Goal: Information Seeking & Learning: Learn about a topic

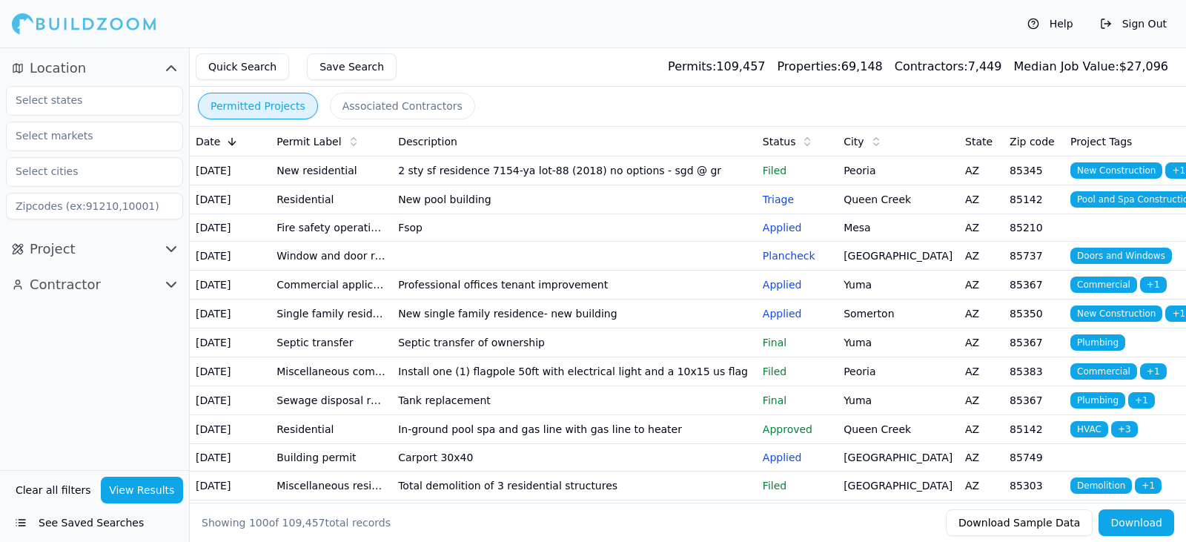
click at [422, 182] on td "2 sty sf residence 7154-ya lot-88 (2018) no options - sgd @ gr" at bounding box center [574, 170] width 365 height 29
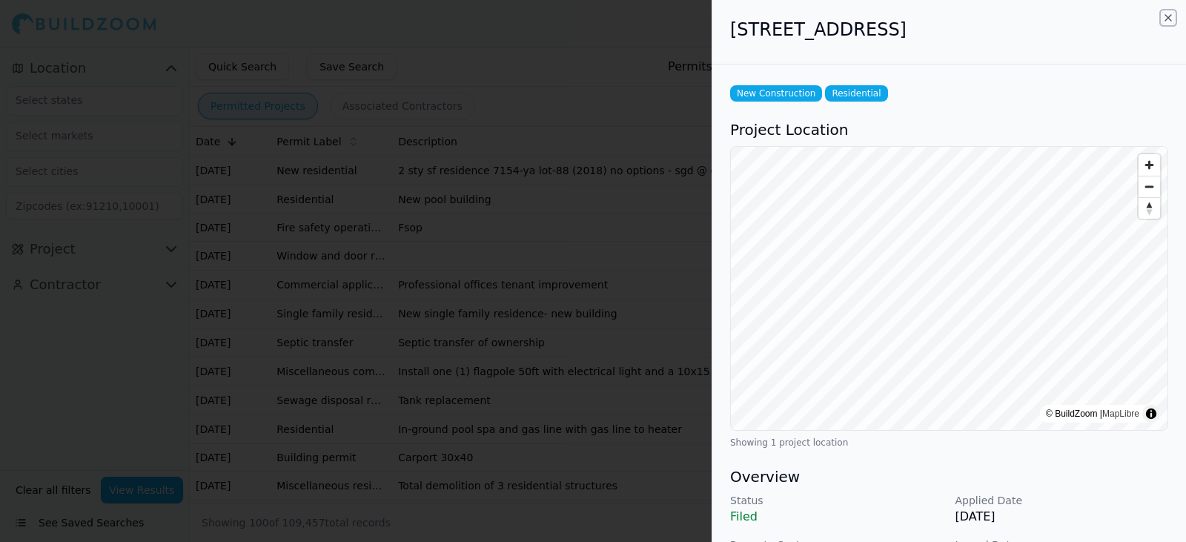
click at [1168, 16] on icon "button" at bounding box center [1168, 18] width 12 height 12
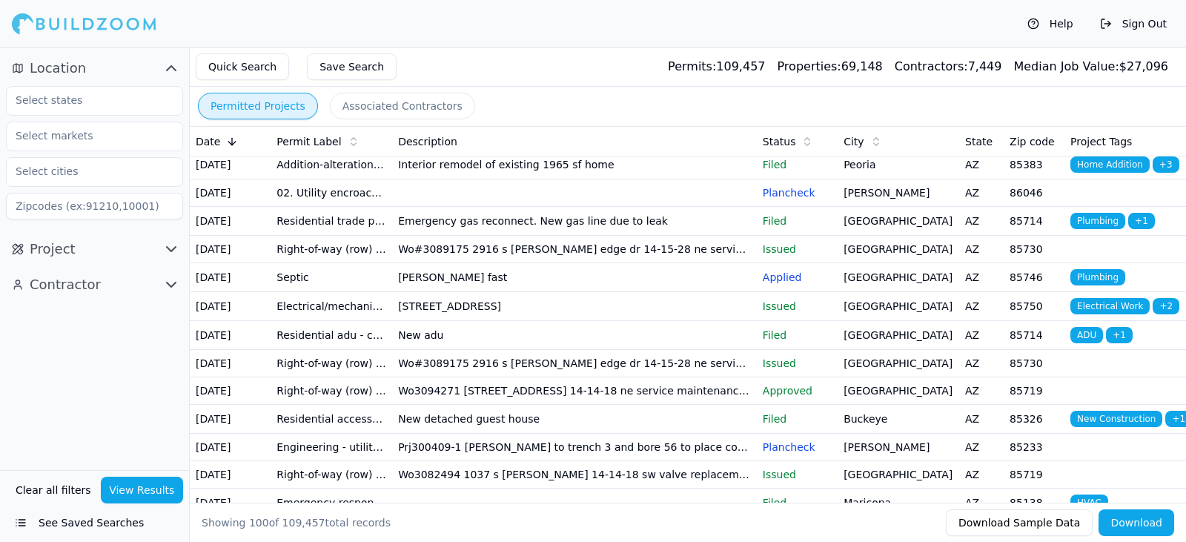
scroll to position [965, 0]
click at [446, 179] on td "Interior remodel of existing 1965 sf home" at bounding box center [574, 164] width 365 height 29
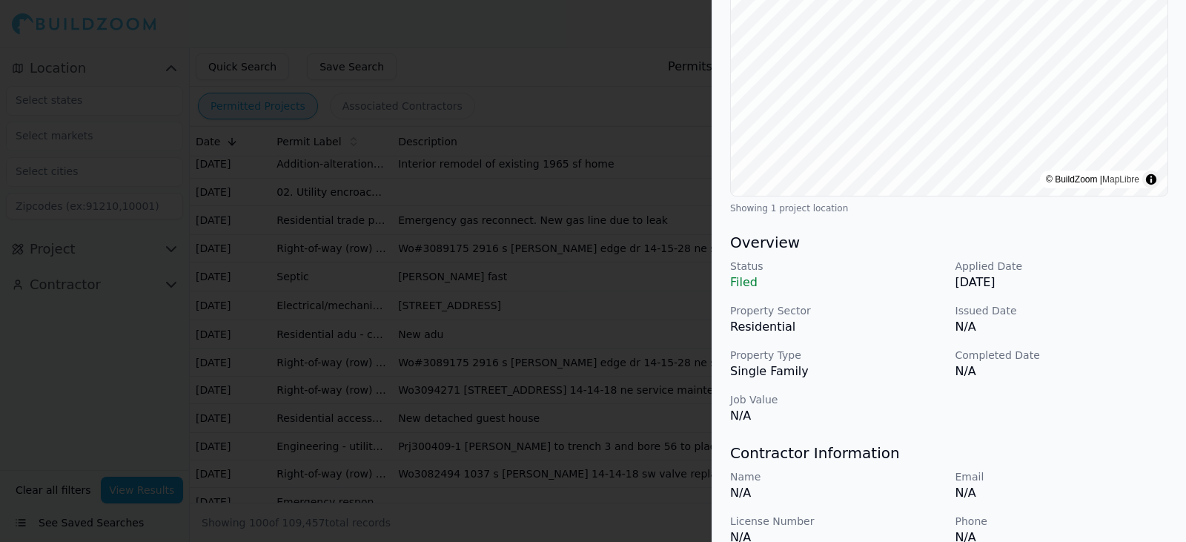
scroll to position [440, 0]
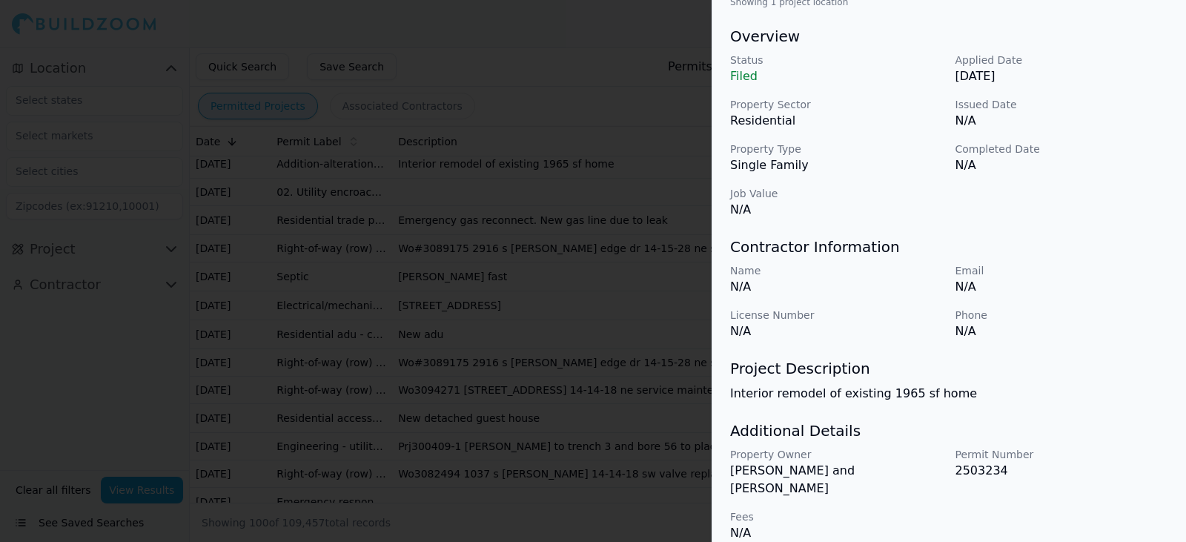
click at [608, 329] on div at bounding box center [593, 271] width 1186 height 542
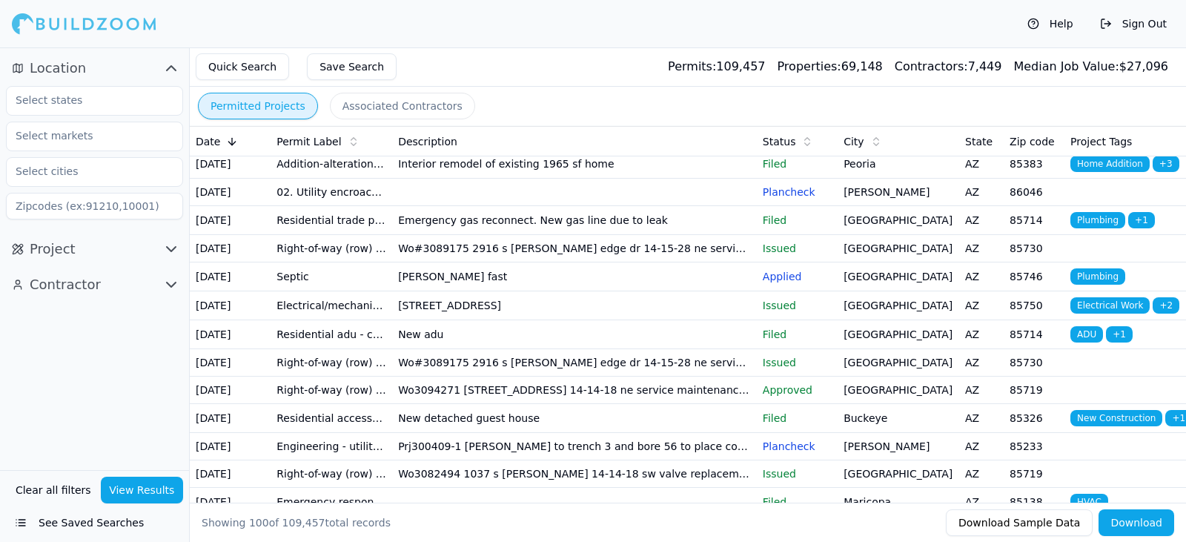
click at [614, 179] on td "Interior remodel of existing 1965 sf home" at bounding box center [574, 164] width 365 height 29
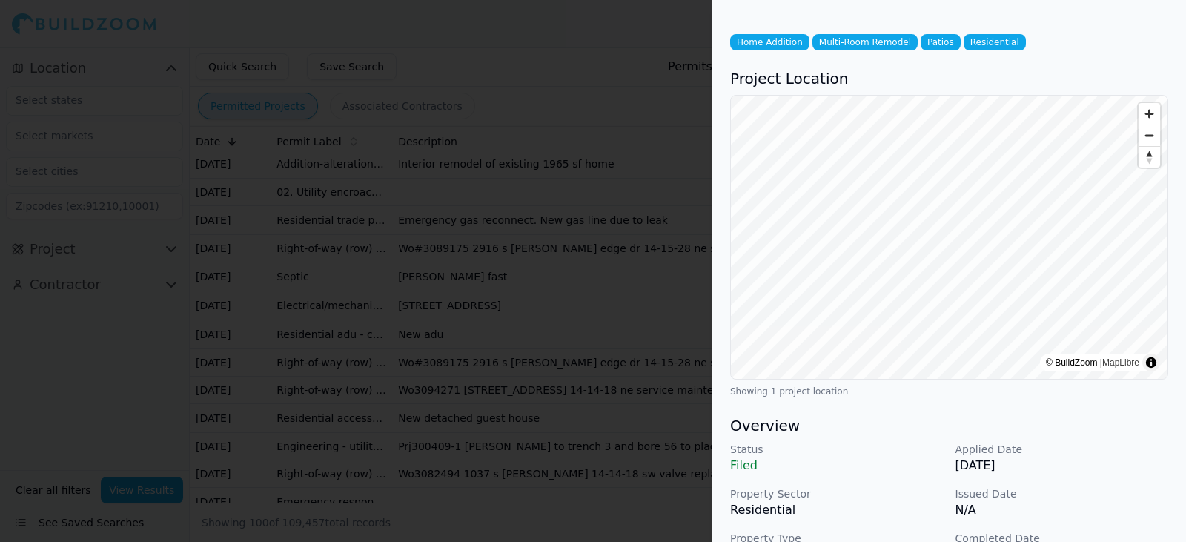
scroll to position [50, 0]
click at [692, 365] on div at bounding box center [593, 271] width 1186 height 542
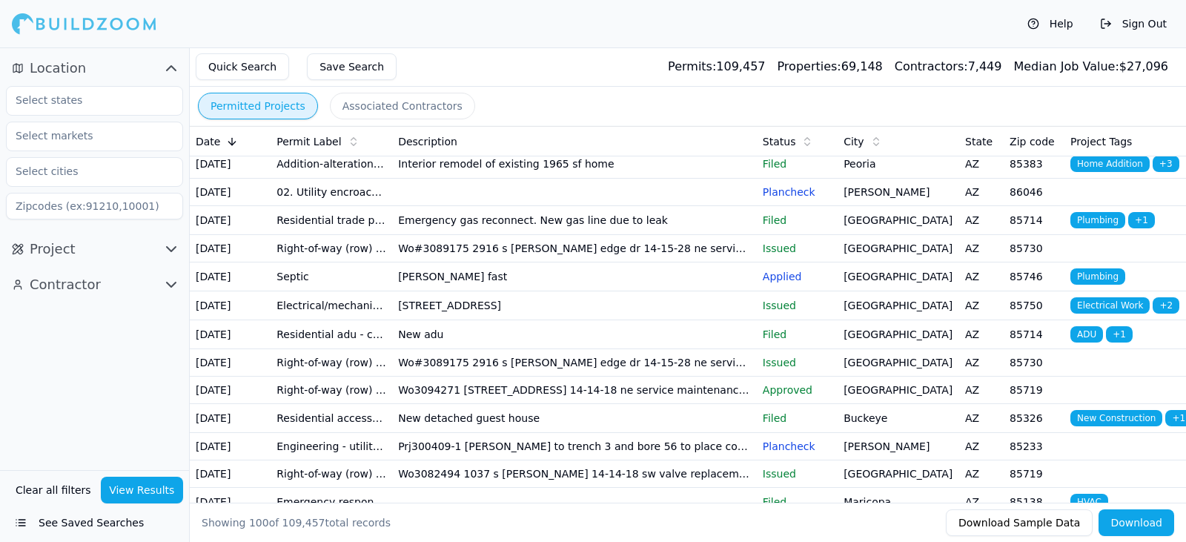
click at [119, 288] on button "Contractor" at bounding box center [94, 285] width 177 height 24
click at [175, 290] on icon "button" at bounding box center [171, 285] width 18 height 18
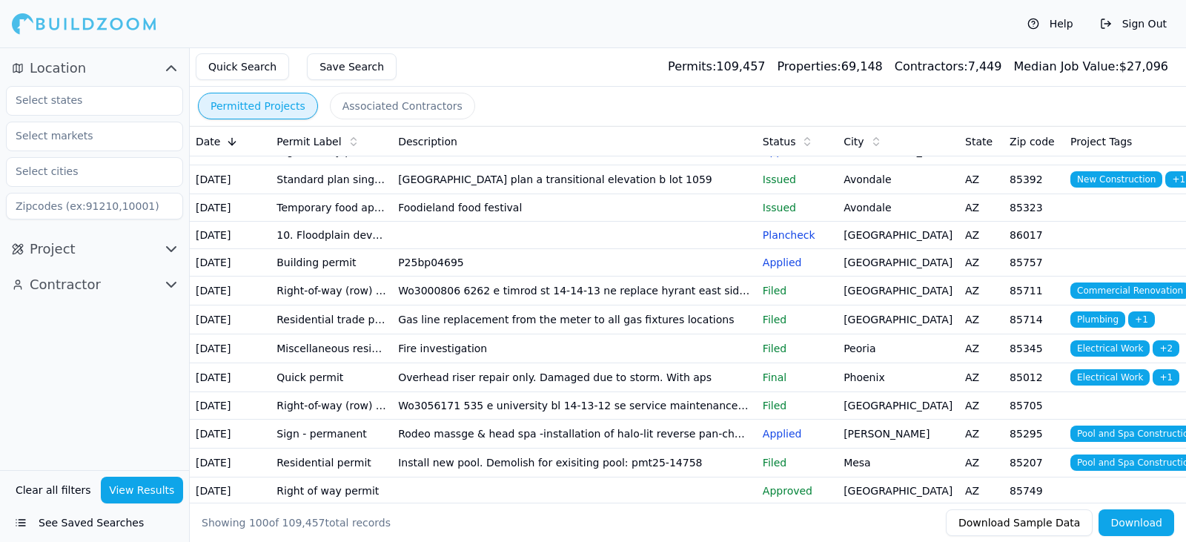
scroll to position [1345, 0]
click at [471, 53] on td "New detached guest house" at bounding box center [574, 38] width 365 height 29
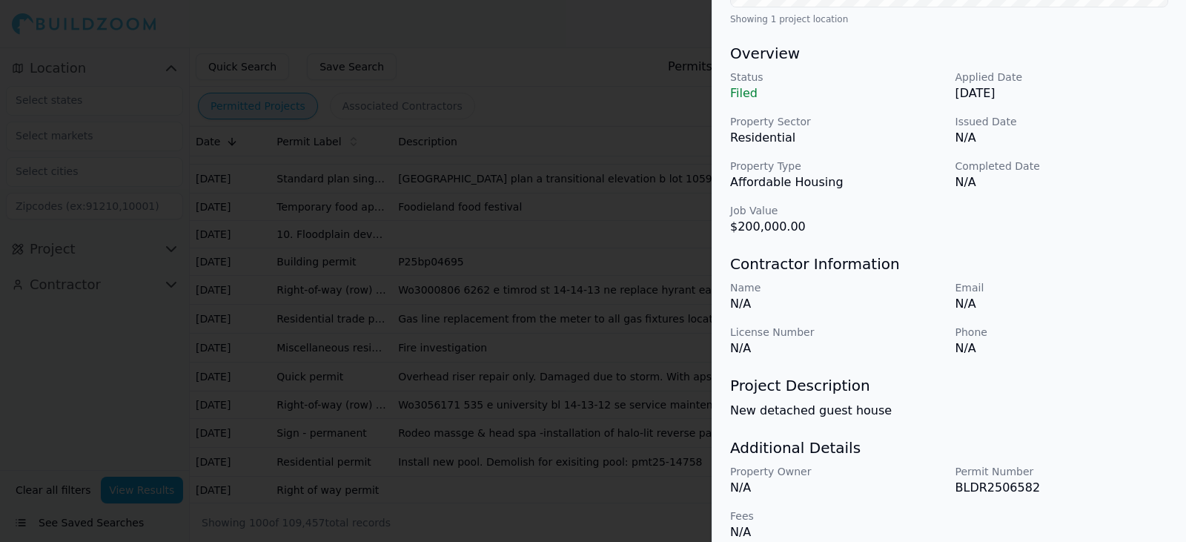
scroll to position [440, 0]
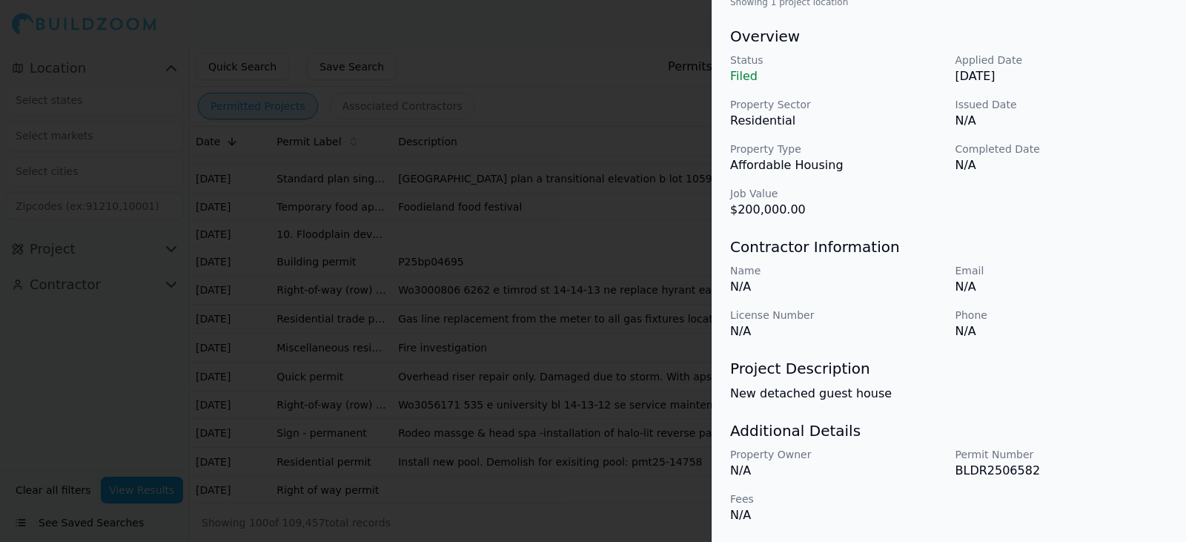
click at [601, 428] on div at bounding box center [593, 271] width 1186 height 542
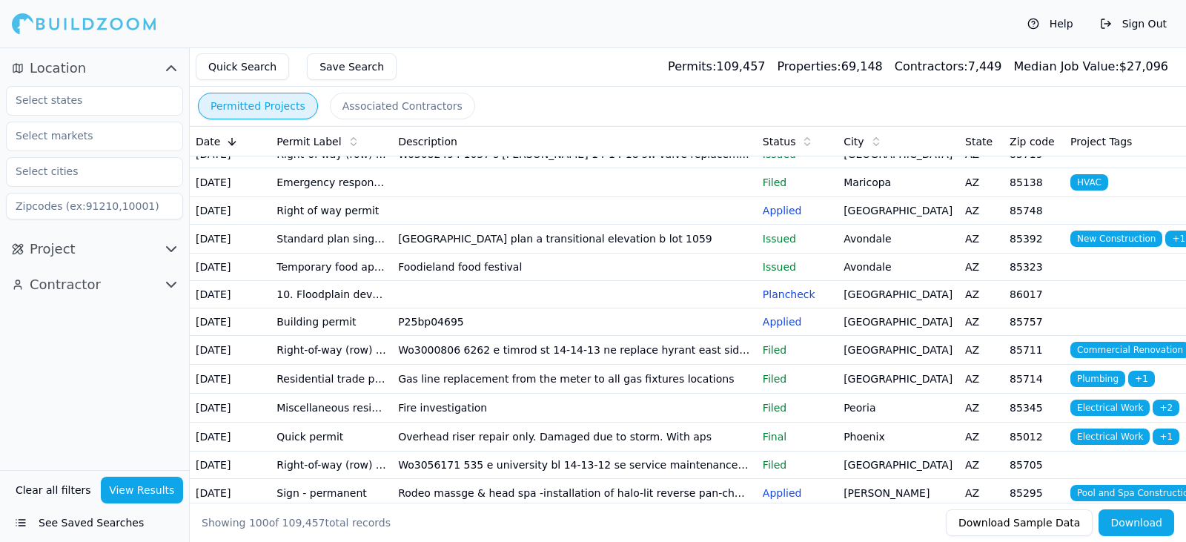
scroll to position [1300, 0]
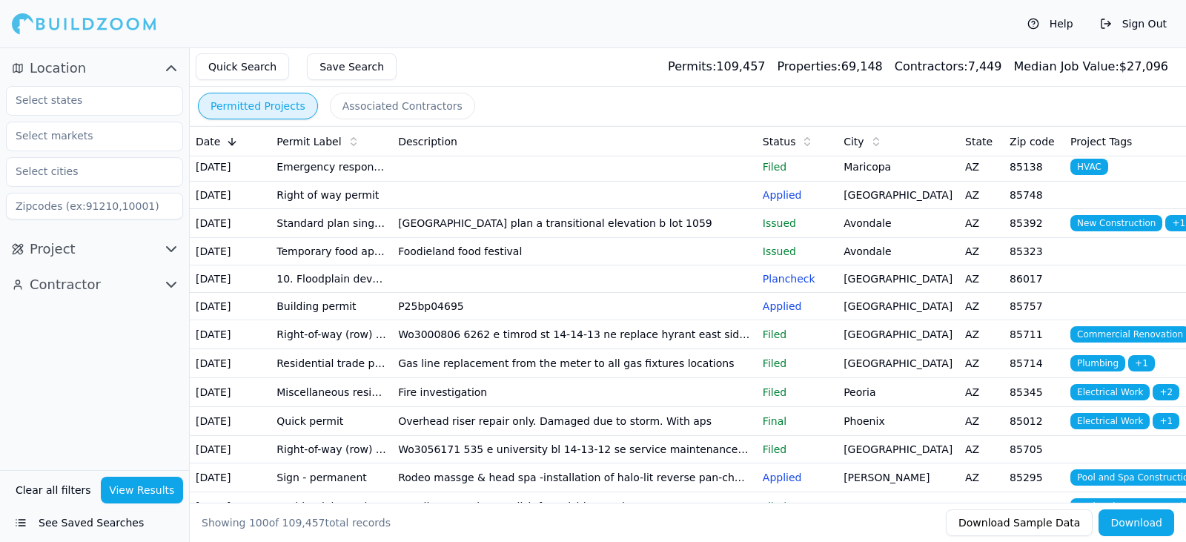
click at [600, 125] on td "Prj300409-1 [PERSON_NAME] to trench 3 and bore 56 to place conduit for catv ser…" at bounding box center [574, 111] width 365 height 27
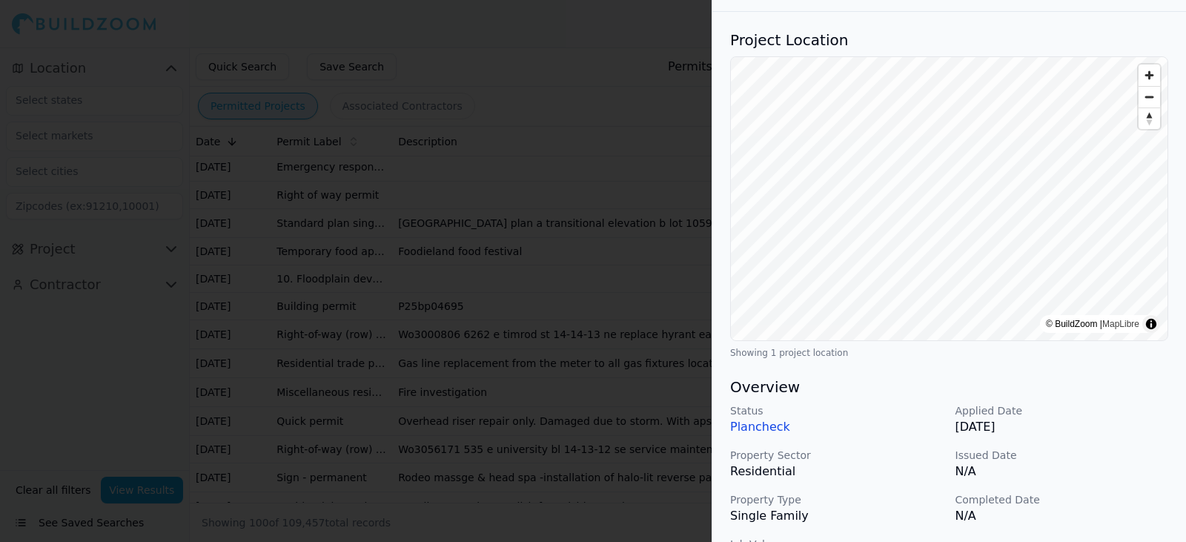
scroll to position [0, 0]
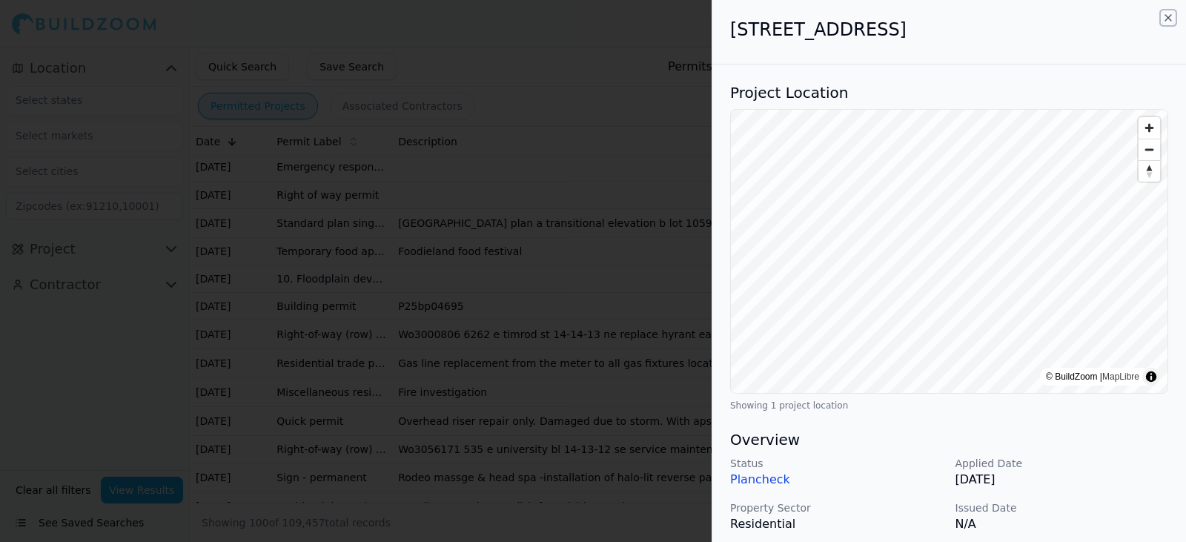
click at [1166, 13] on icon "button" at bounding box center [1168, 18] width 12 height 12
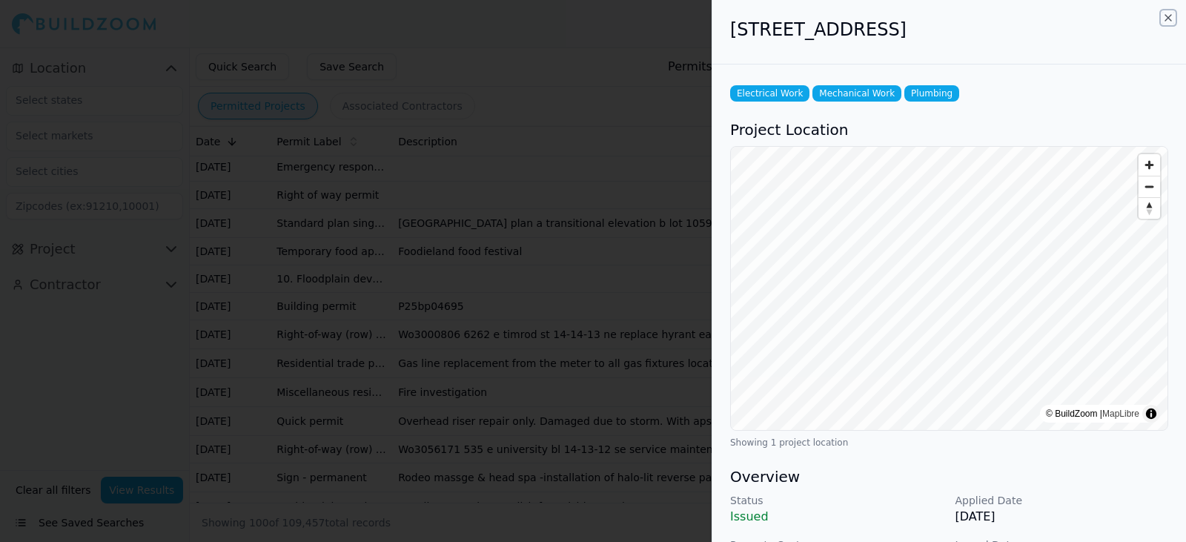
click at [1165, 16] on icon "button" at bounding box center [1168, 18] width 12 height 12
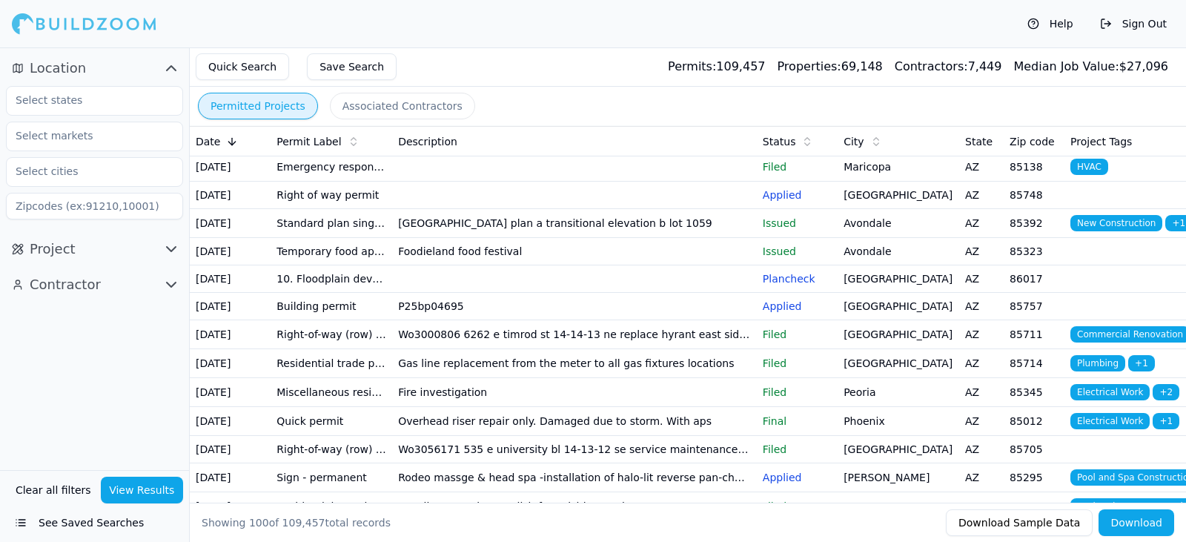
click at [166, 248] on icon "button" at bounding box center [171, 249] width 18 height 18
click at [95, 356] on input "text" at bounding box center [85, 352] width 157 height 27
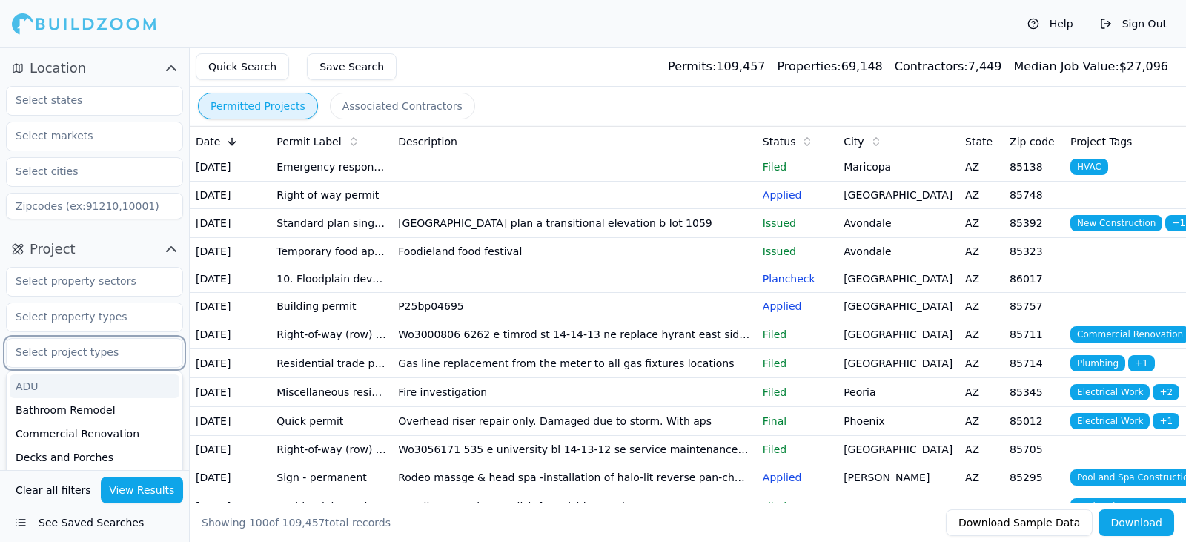
click at [78, 393] on div "ADU" at bounding box center [95, 386] width 170 height 24
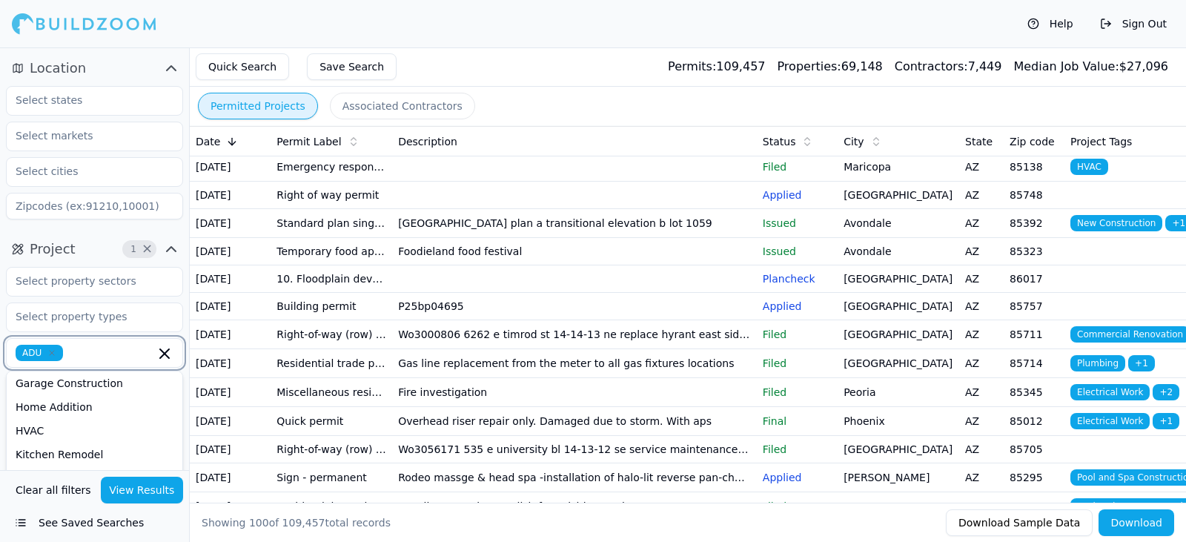
scroll to position [265, 0]
click at [87, 408] on div "Home Addition" at bounding box center [95, 406] width 170 height 24
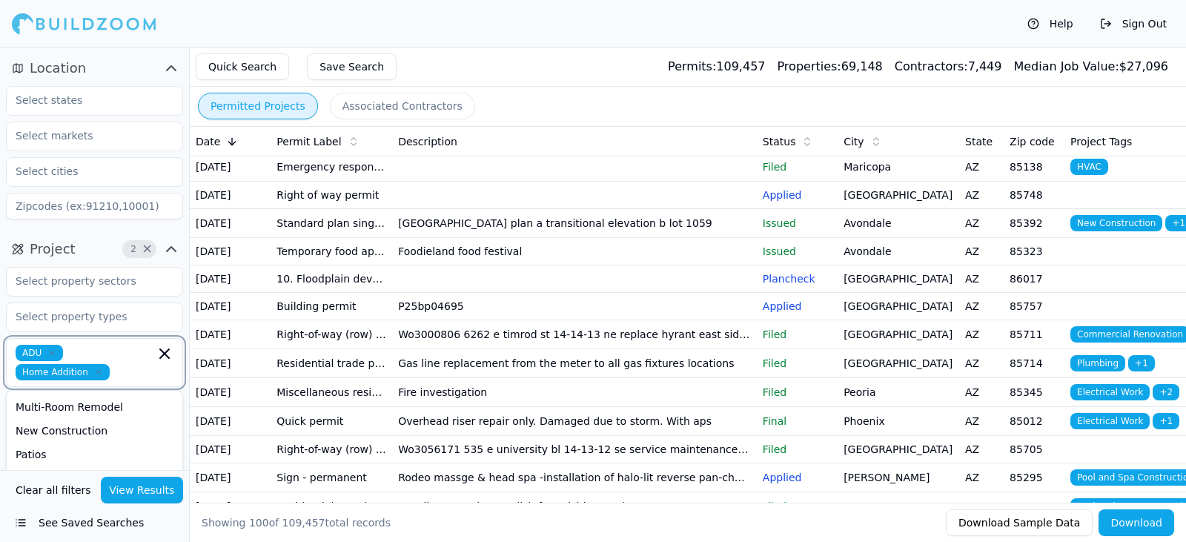
scroll to position [402, 0]
click at [86, 429] on div "New Construction" at bounding box center [95, 430] width 170 height 24
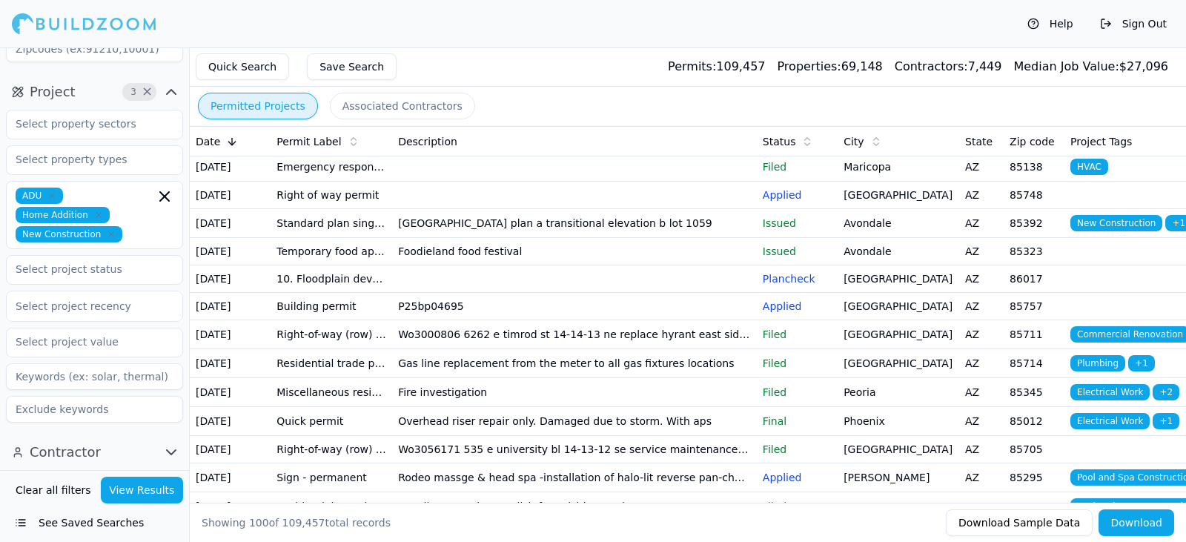
scroll to position [157, 0]
click at [127, 492] on button "View Results" at bounding box center [142, 489] width 83 height 27
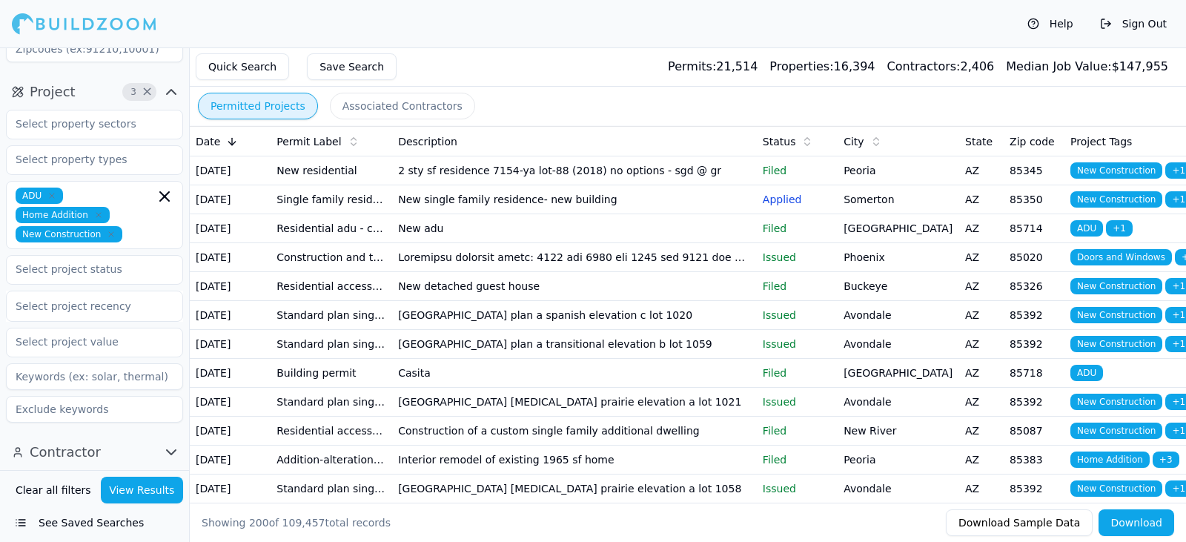
click at [516, 214] on td "New single family residence- new building" at bounding box center [574, 199] width 365 height 29
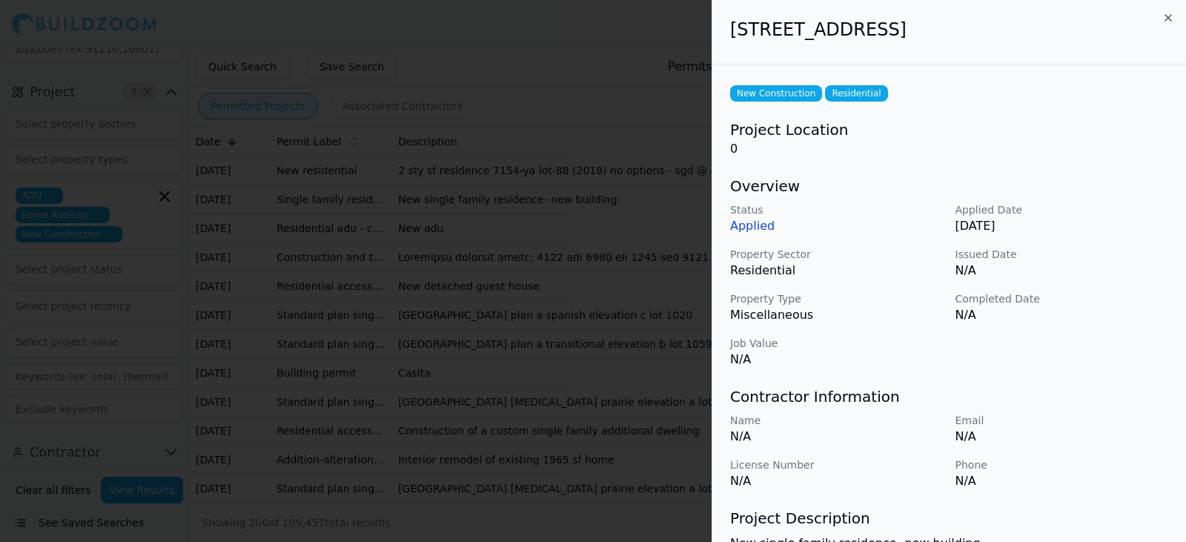
click at [1168, 16] on icon "button" at bounding box center [1168, 18] width 12 height 12
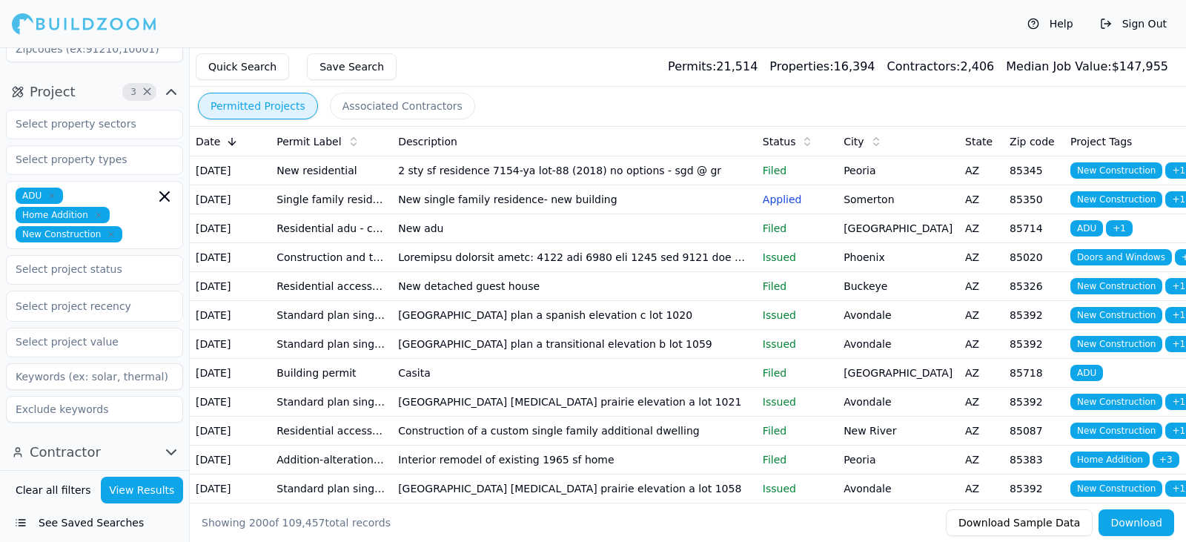
click at [499, 243] on td "New adu" at bounding box center [574, 228] width 365 height 29
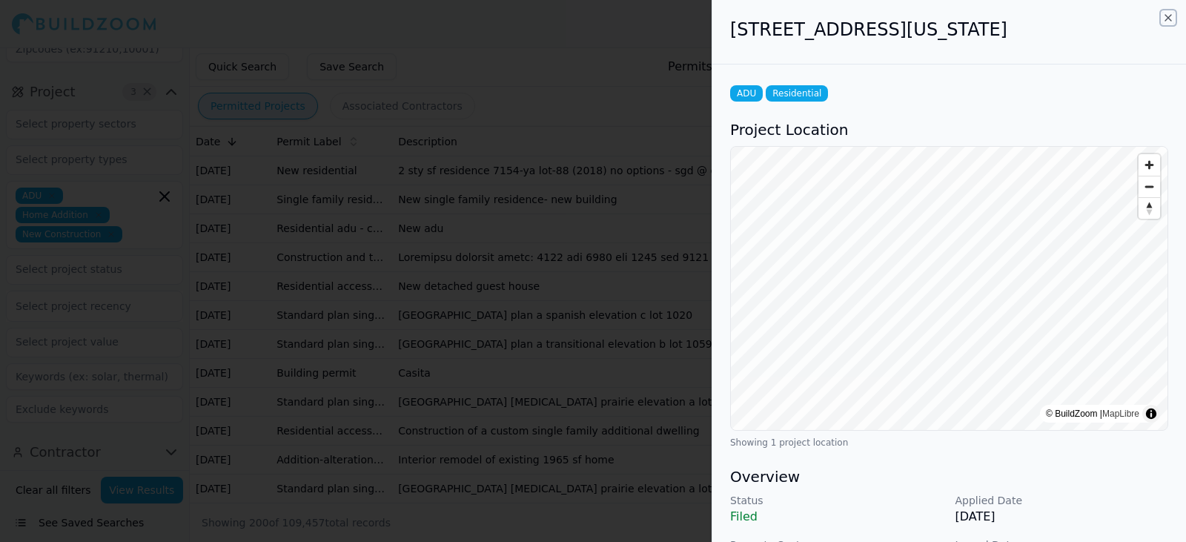
click at [1165, 19] on icon "button" at bounding box center [1168, 18] width 12 height 12
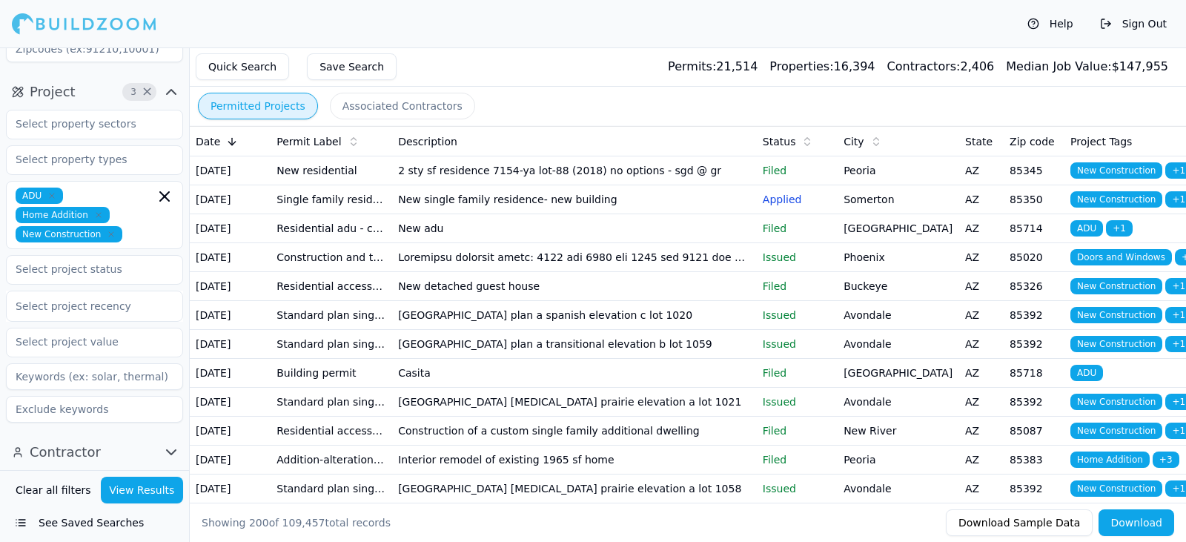
click at [616, 272] on td at bounding box center [574, 257] width 365 height 29
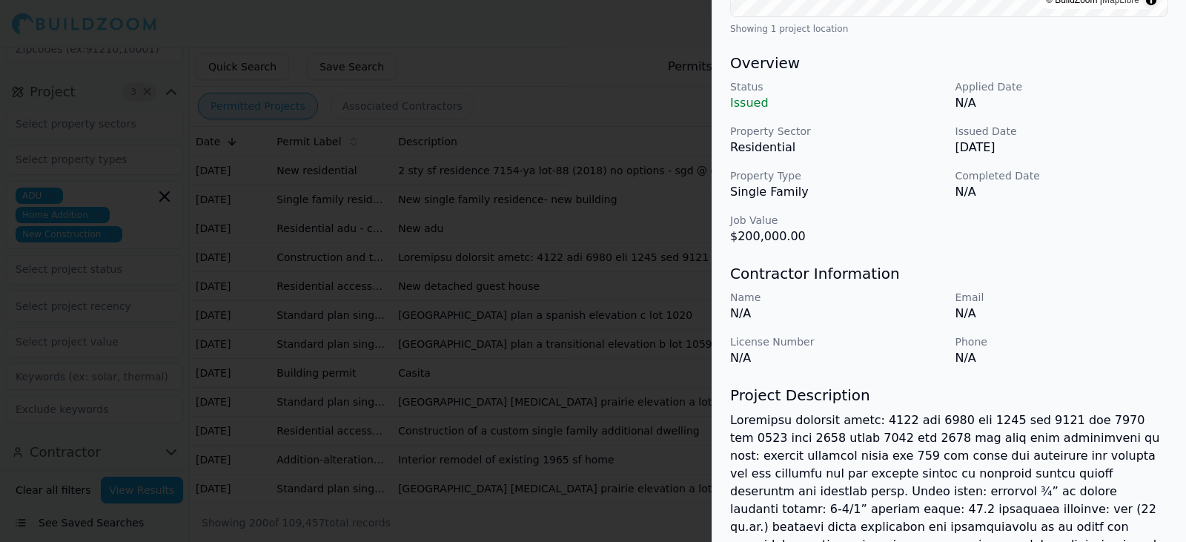
scroll to position [434, 0]
click at [596, 425] on div at bounding box center [593, 271] width 1186 height 542
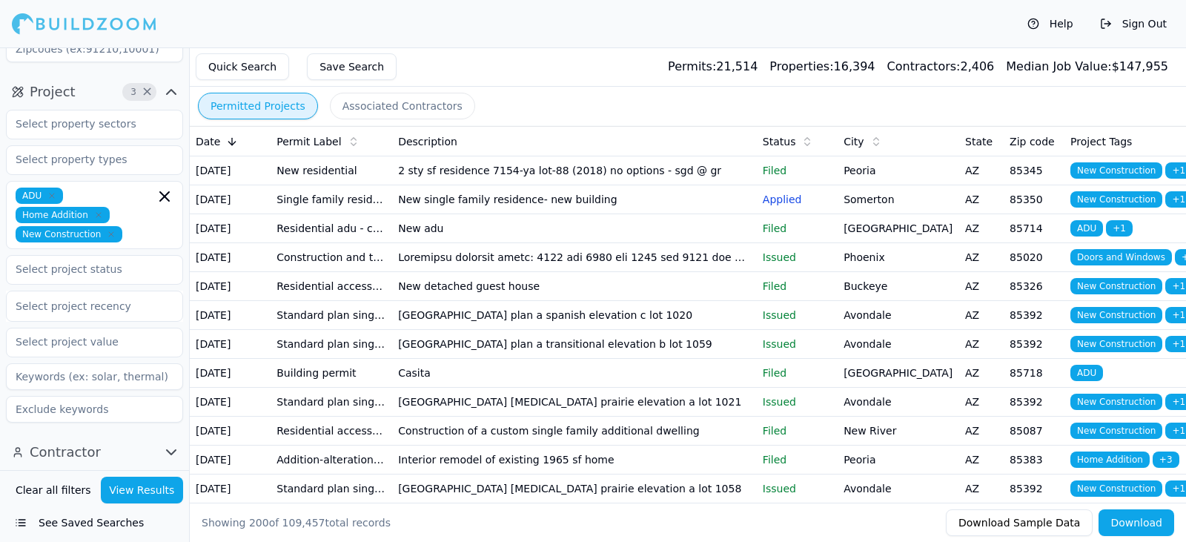
click at [548, 272] on td at bounding box center [574, 257] width 365 height 29
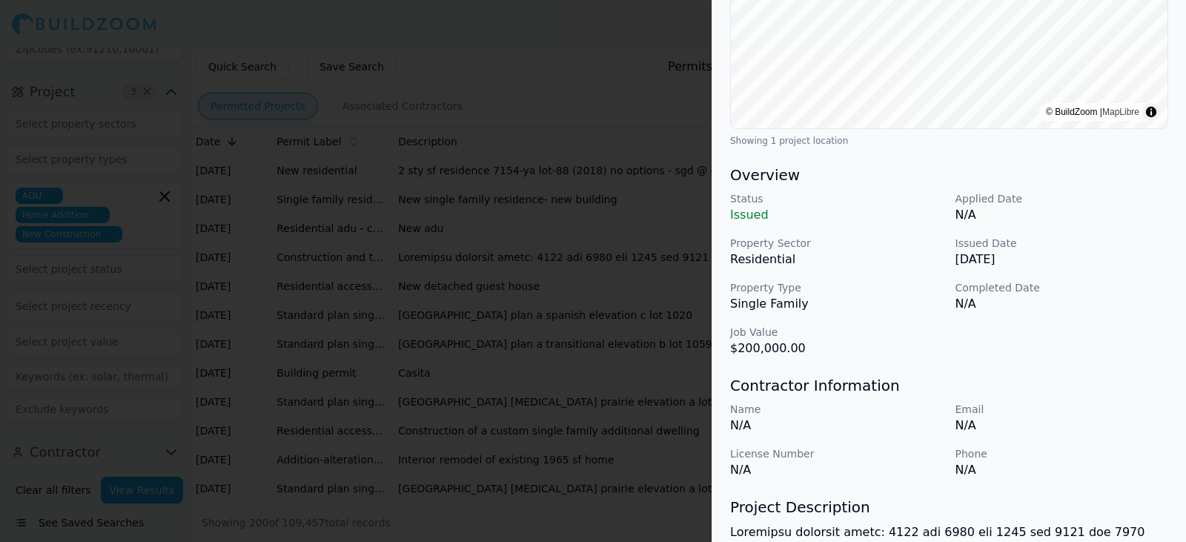
scroll to position [322, 0]
click at [612, 401] on div at bounding box center [593, 271] width 1186 height 542
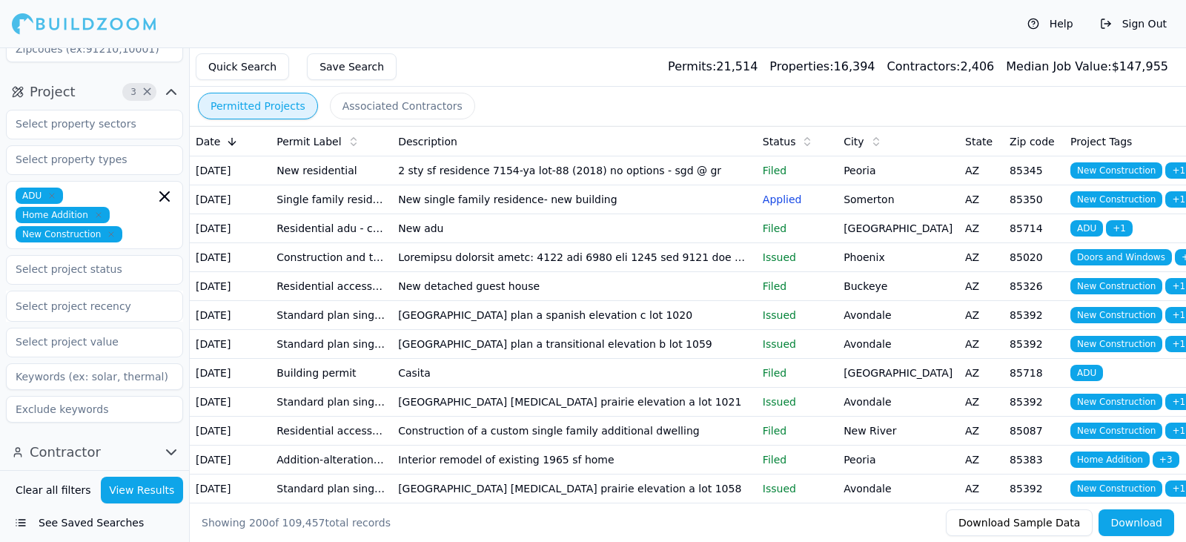
click at [619, 388] on td "Casita" at bounding box center [574, 373] width 365 height 29
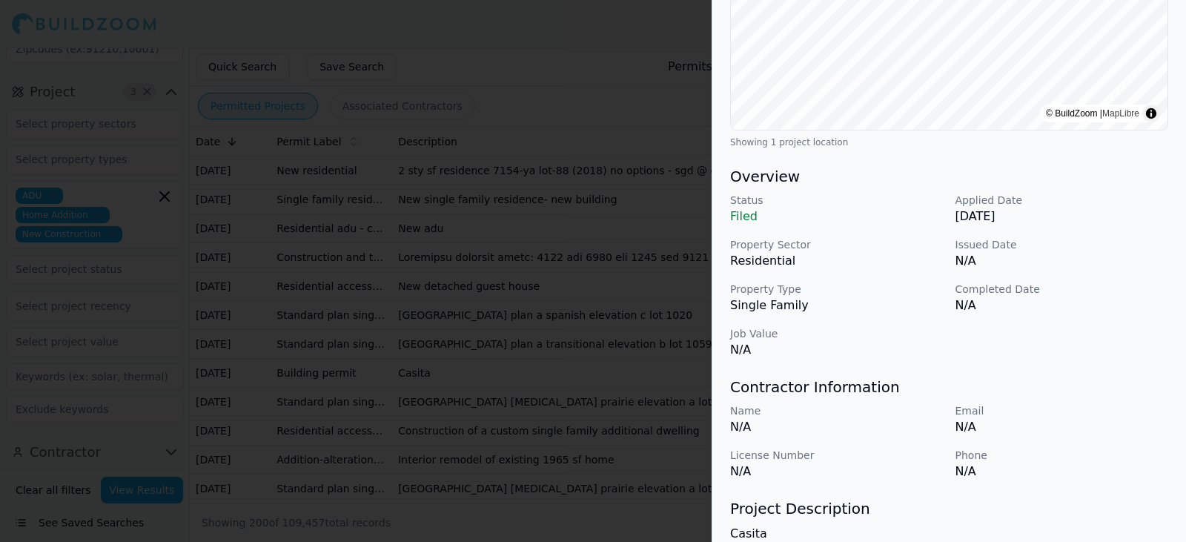
scroll to position [440, 0]
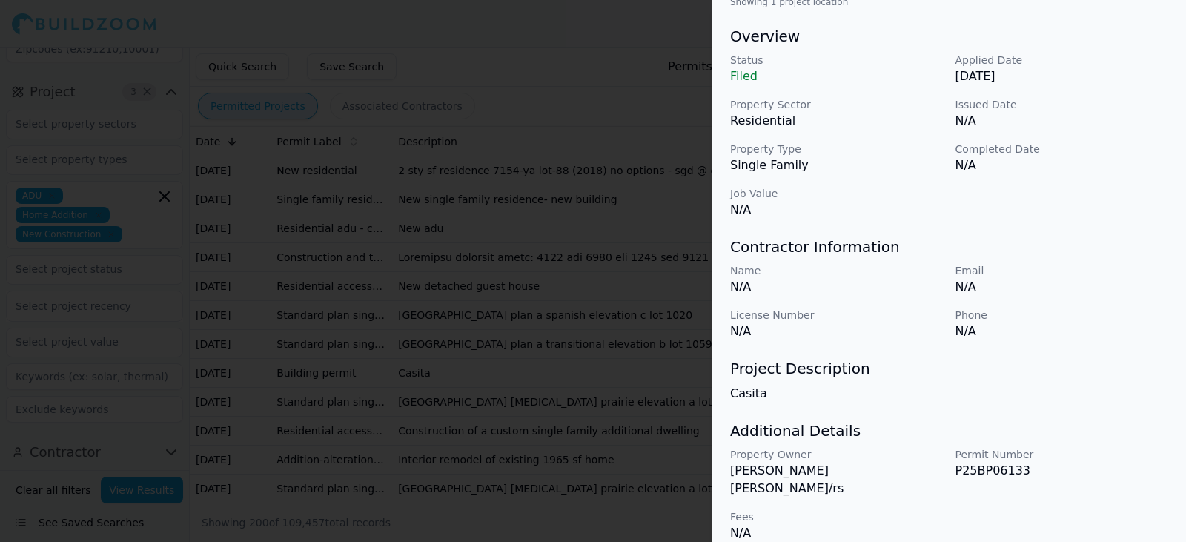
click at [619, 483] on div at bounding box center [593, 271] width 1186 height 542
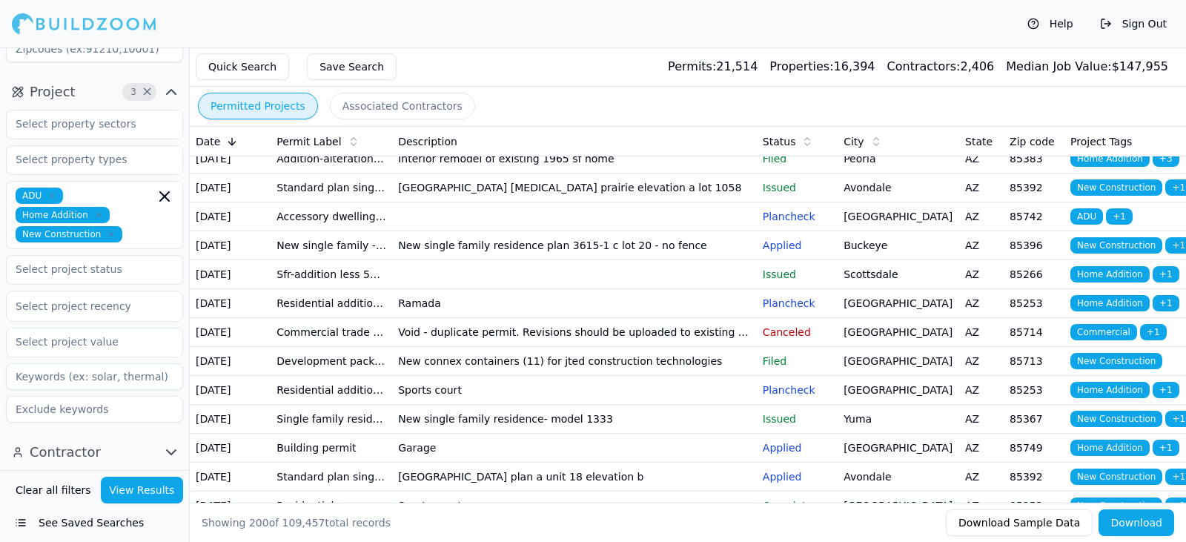
scroll to position [319, 0]
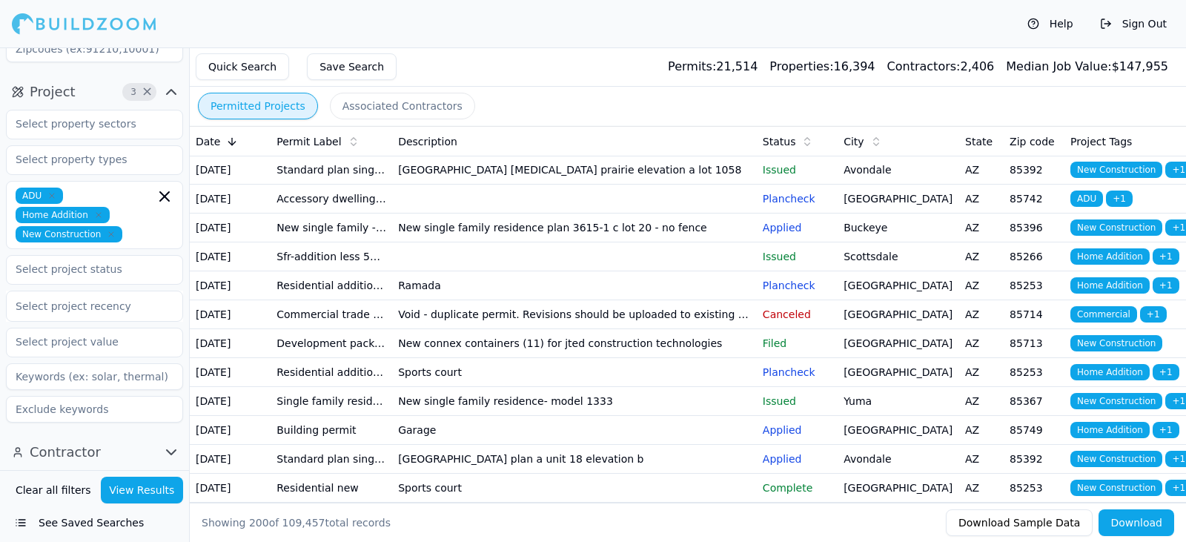
click at [596, 242] on td "New single family residence plan 3615-1 c lot 20 - no fence" at bounding box center [574, 227] width 365 height 29
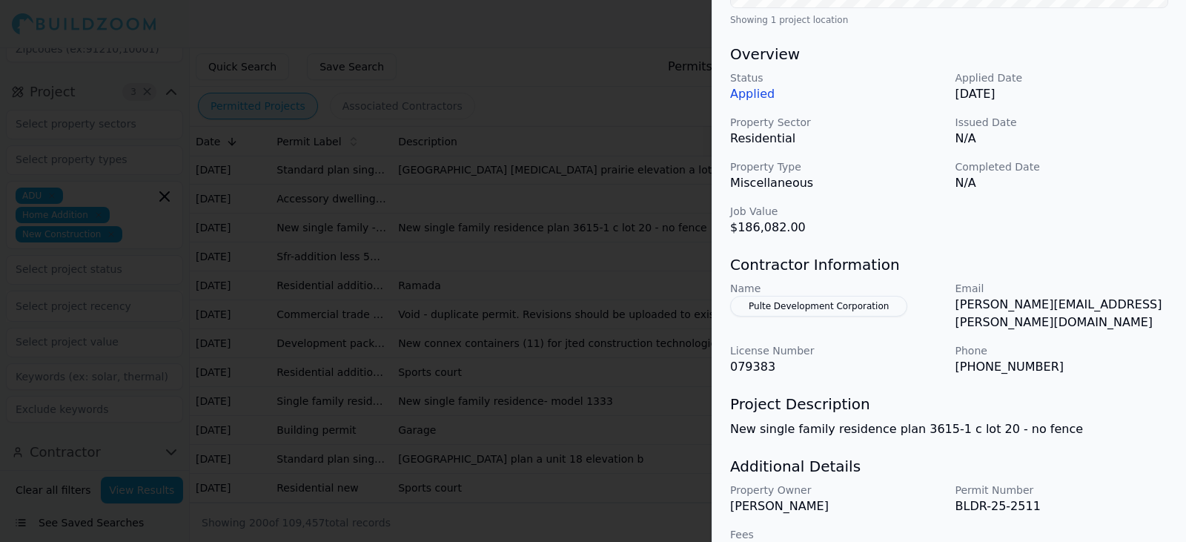
scroll to position [443, 0]
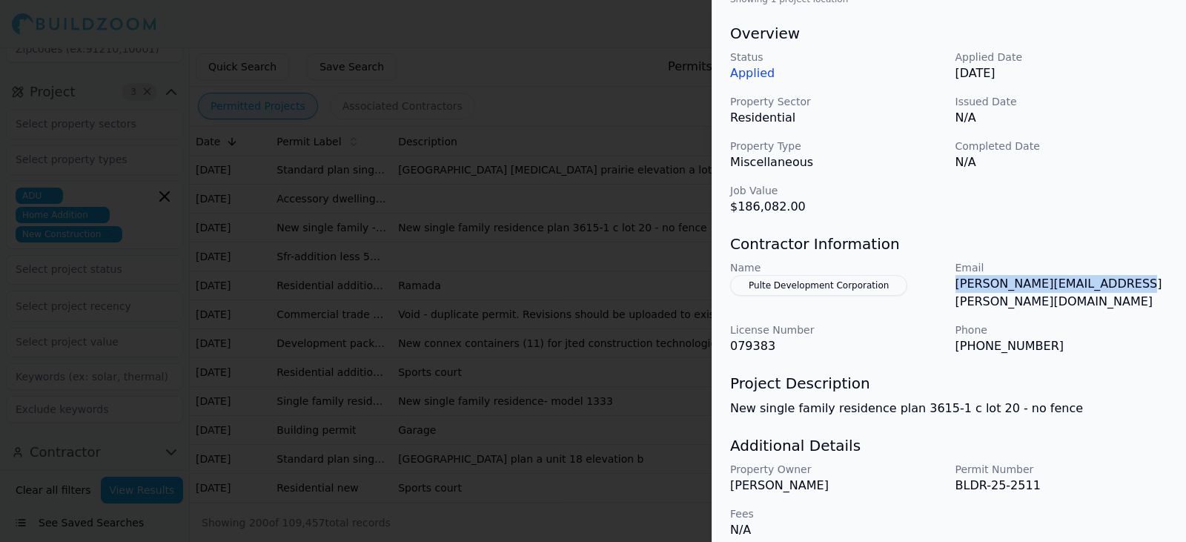
drag, startPoint x: 1141, startPoint y: 284, endPoint x: 954, endPoint y: 285, distance: 186.7
click at [955, 285] on p "[PERSON_NAME][EMAIL_ADDRESS][PERSON_NAME][DOMAIN_NAME]" at bounding box center [1061, 293] width 213 height 36
copy p "[PERSON_NAME][EMAIL_ADDRESS][PERSON_NAME][DOMAIN_NAME]"
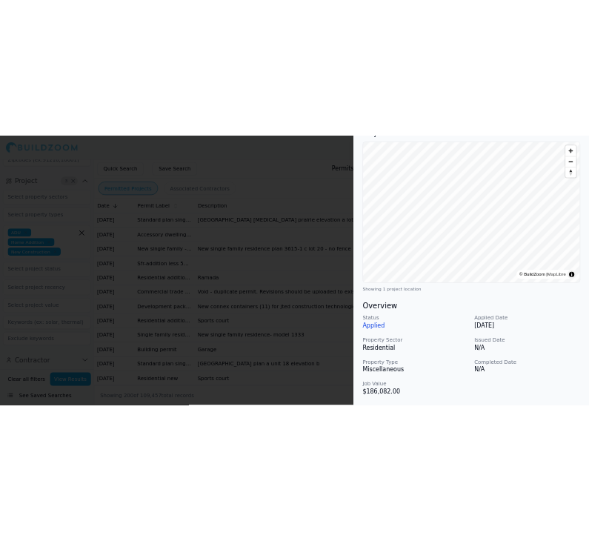
scroll to position [0, 0]
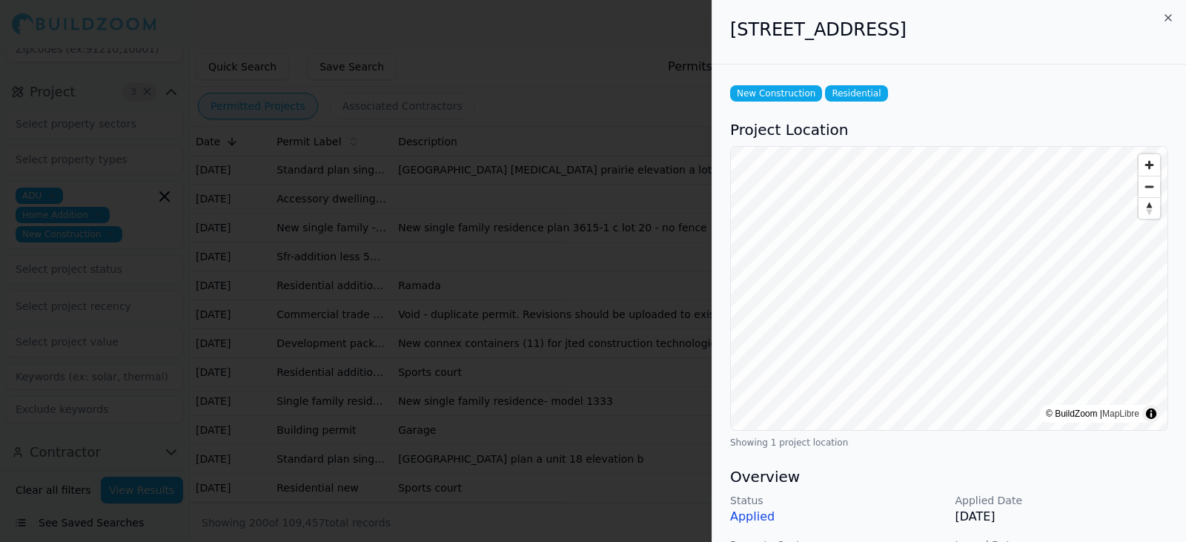
drag, startPoint x: 508, startPoint y: 53, endPoint x: 540, endPoint y: 40, distance: 35.0
click at [508, 53] on div at bounding box center [593, 271] width 1186 height 542
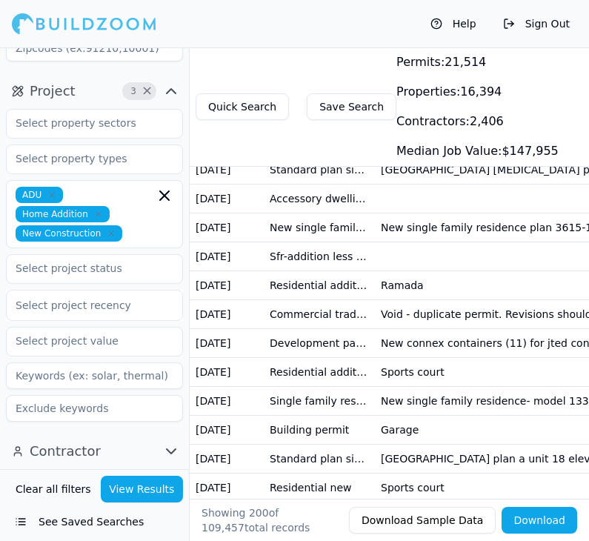
scroll to position [0, 99]
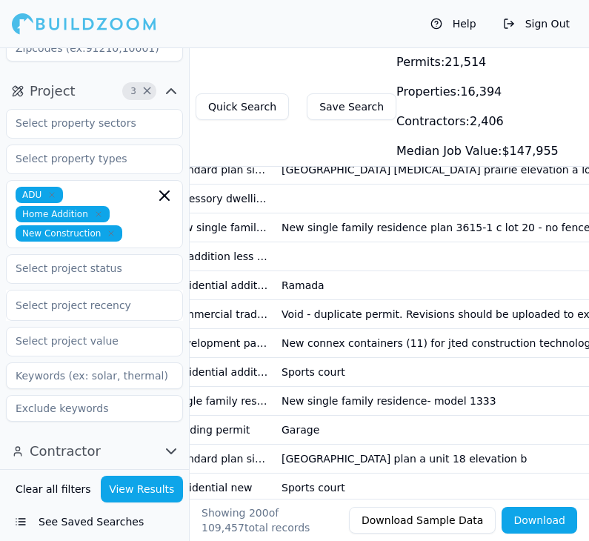
click at [358, 242] on td "New single family residence plan 3615-1 c lot 20 - no fence" at bounding box center [442, 227] width 333 height 29
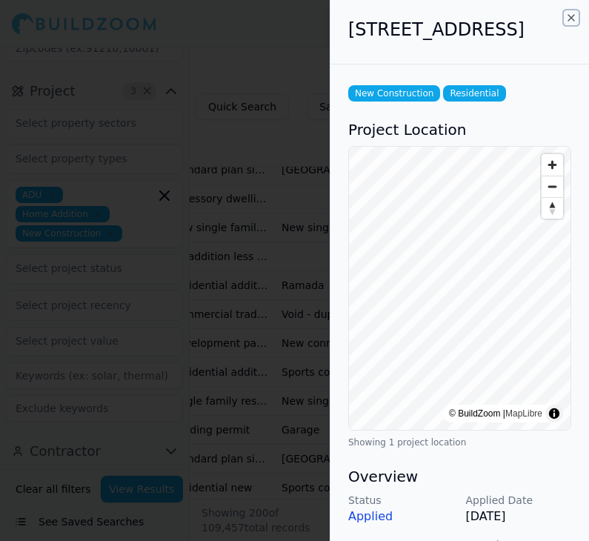
click at [572, 18] on icon "button" at bounding box center [571, 18] width 12 height 12
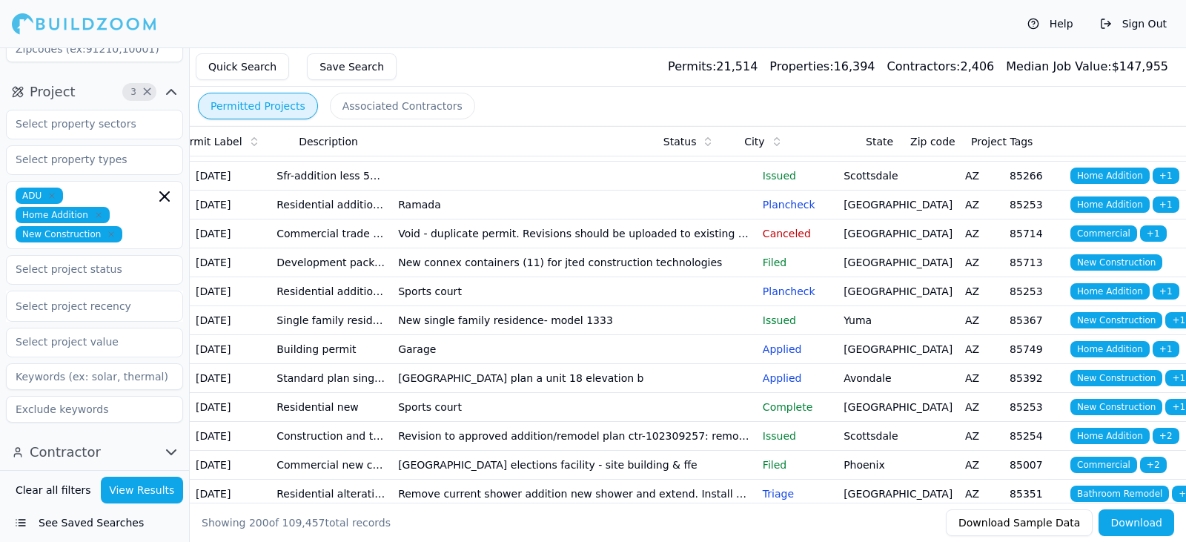
scroll to position [0, 0]
click at [619, 219] on td "Ramada" at bounding box center [574, 204] width 365 height 29
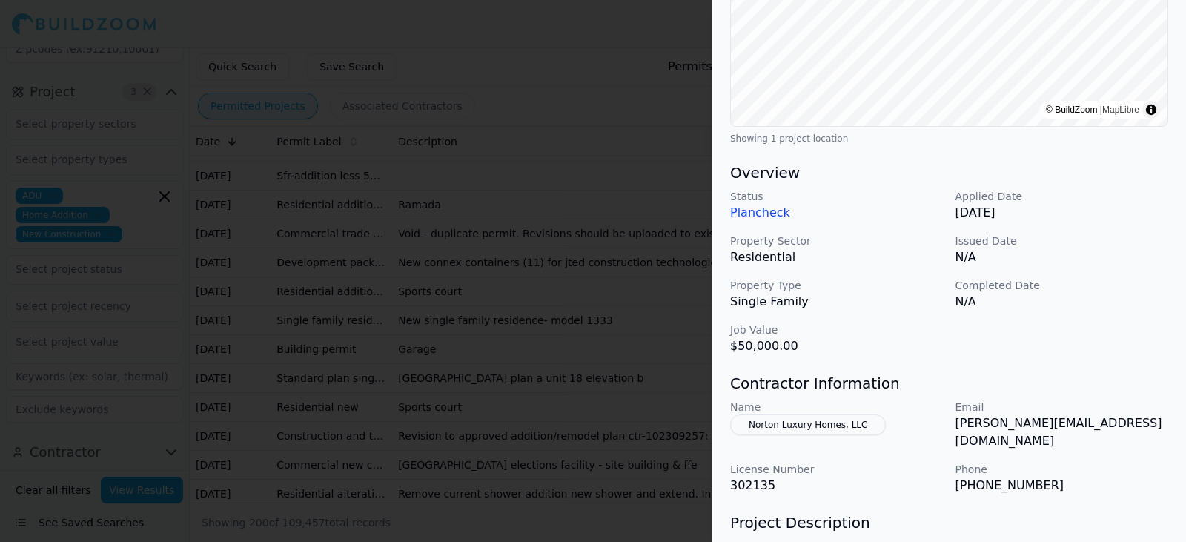
scroll to position [305, 0]
click at [671, 363] on div at bounding box center [593, 271] width 1186 height 542
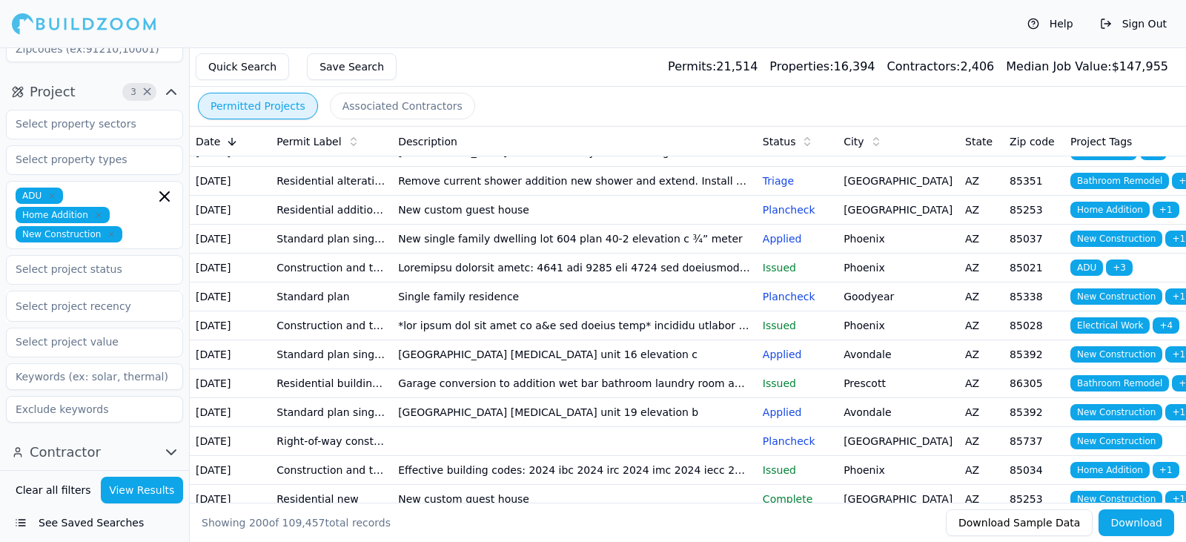
scroll to position [713, 0]
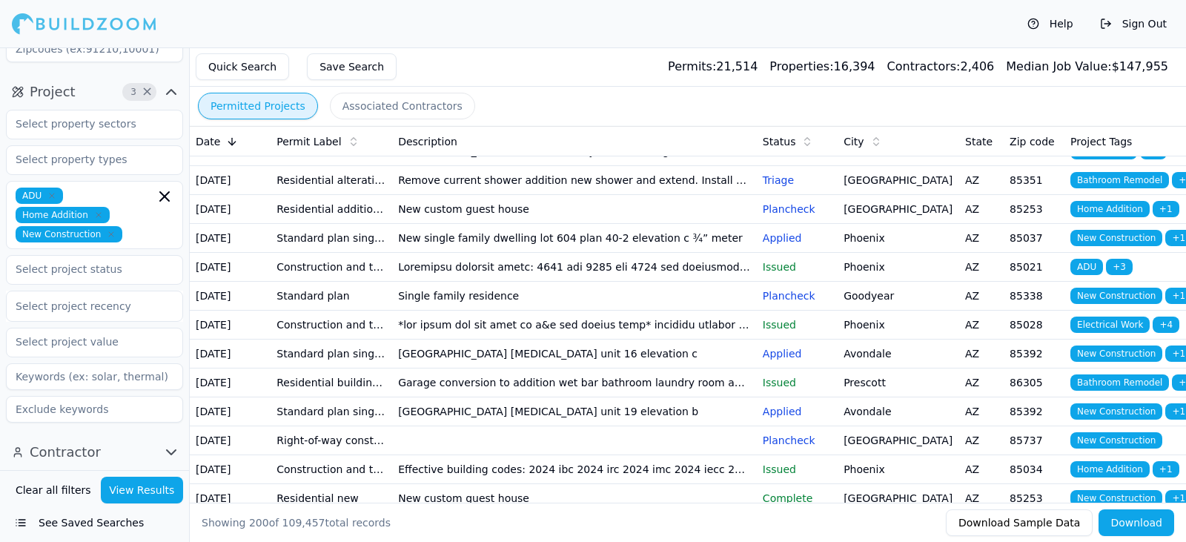
click at [644, 137] on td "Revision to approved addition/remodel plan ctr-102309257: removed basement addi…" at bounding box center [574, 122] width 365 height 29
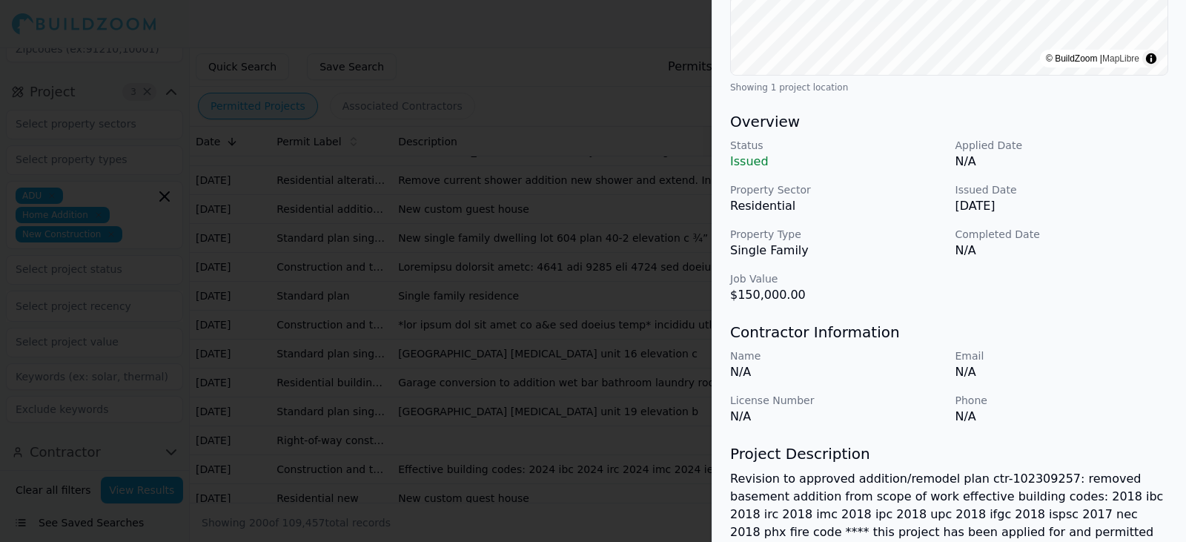
scroll to position [354, 0]
click at [662, 345] on div at bounding box center [593, 271] width 1186 height 542
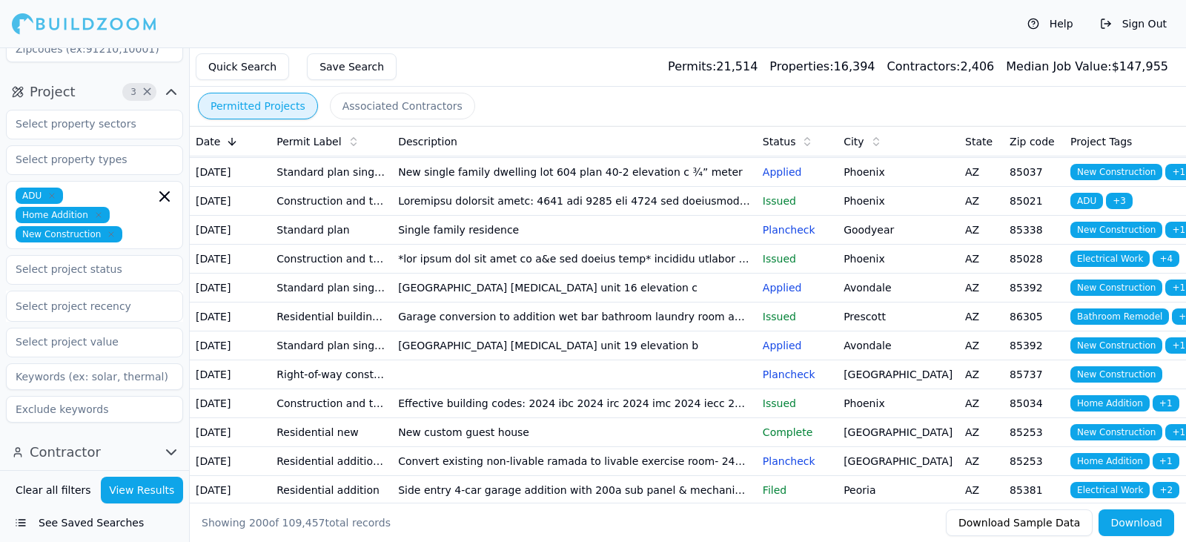
scroll to position [851, 0]
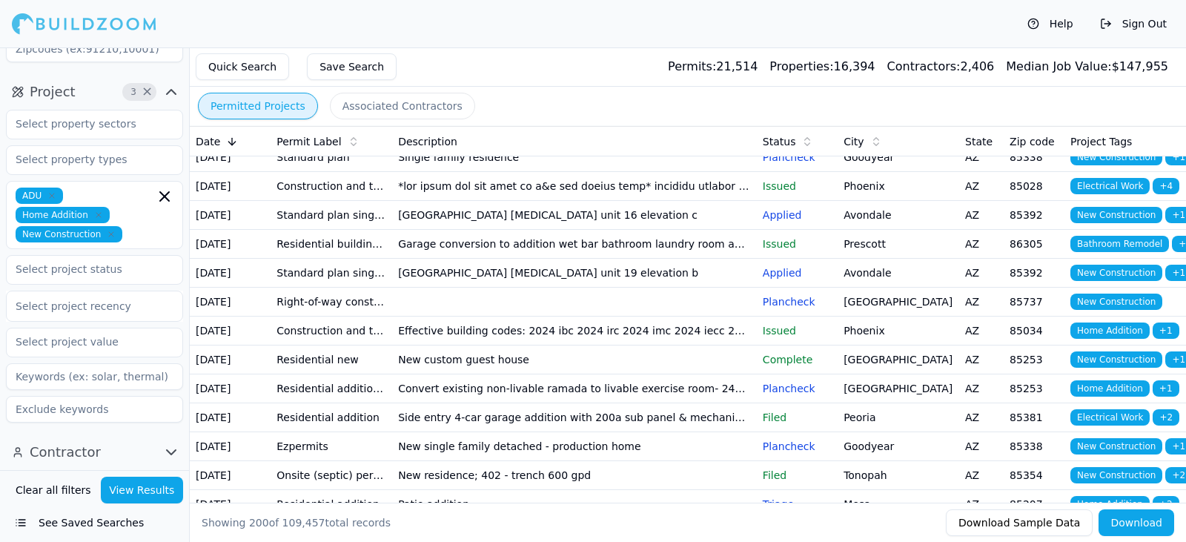
click at [614, 114] on td "New single family dwelling lot 604 plan 40-2 elevation c ¾” meter" at bounding box center [574, 99] width 365 height 29
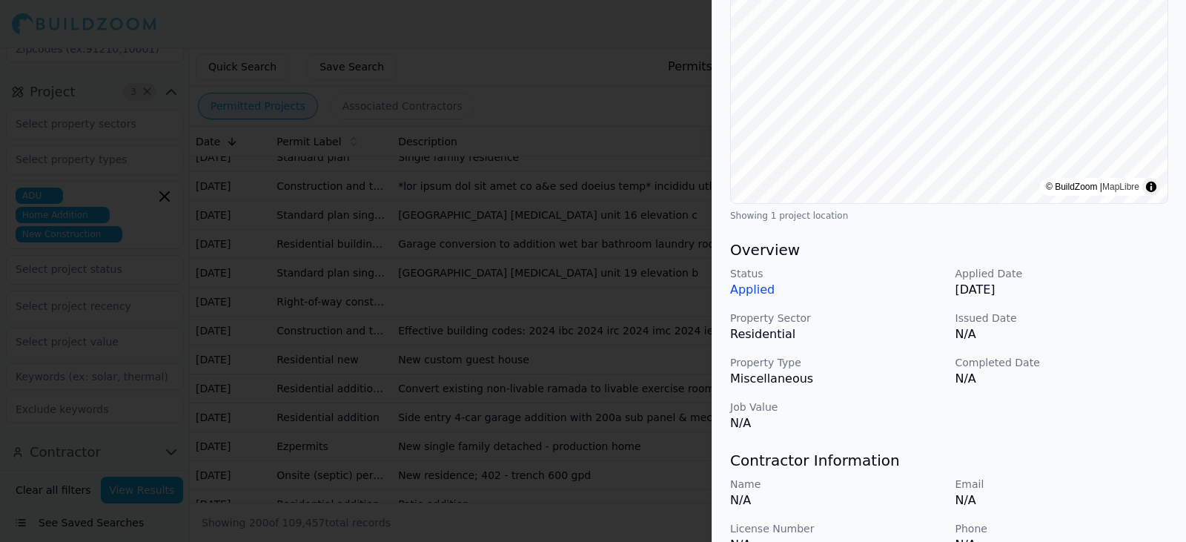
scroll to position [440, 0]
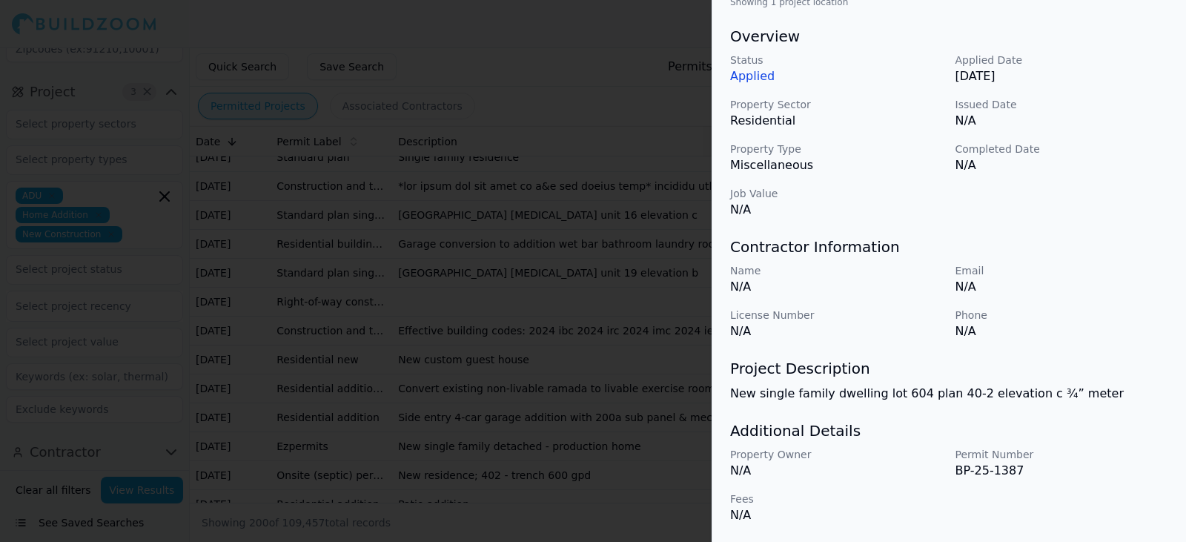
click at [677, 366] on div at bounding box center [593, 271] width 1186 height 542
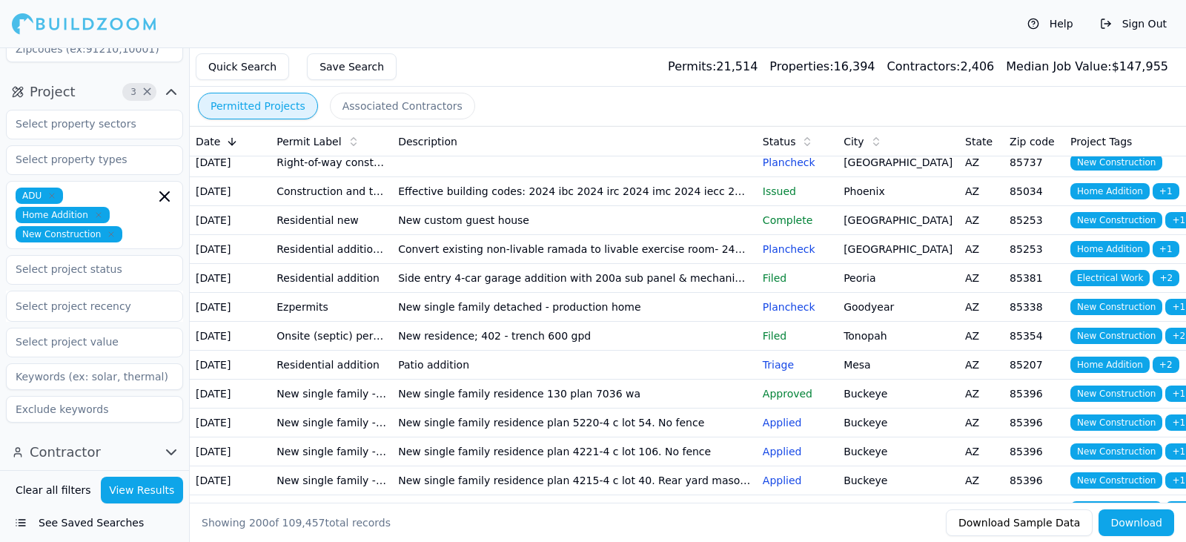
scroll to position [992, 0]
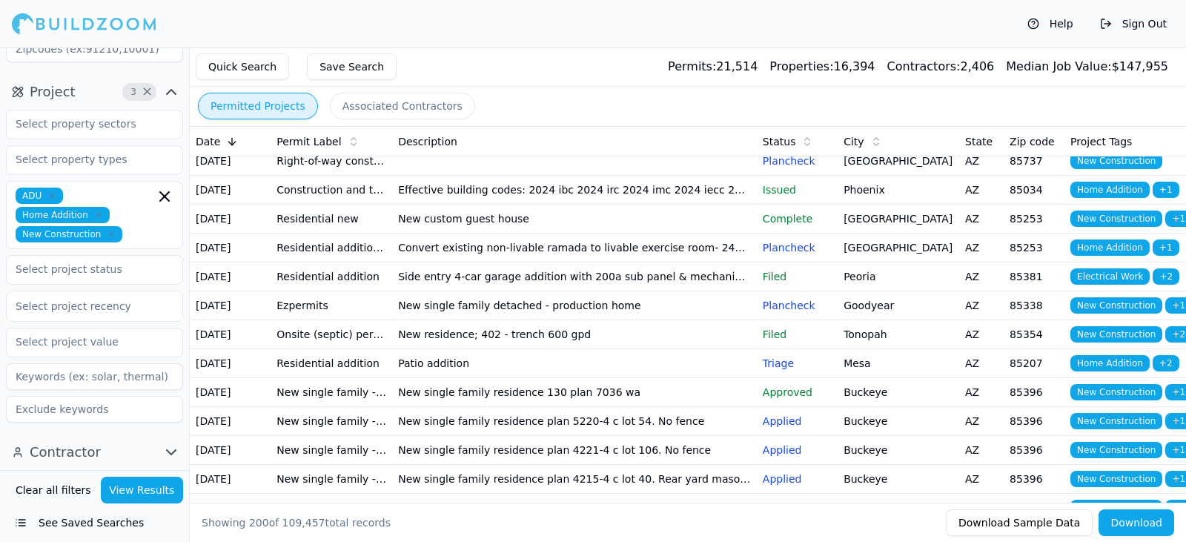
click at [622, 31] on td "Single family residence" at bounding box center [574, 16] width 365 height 29
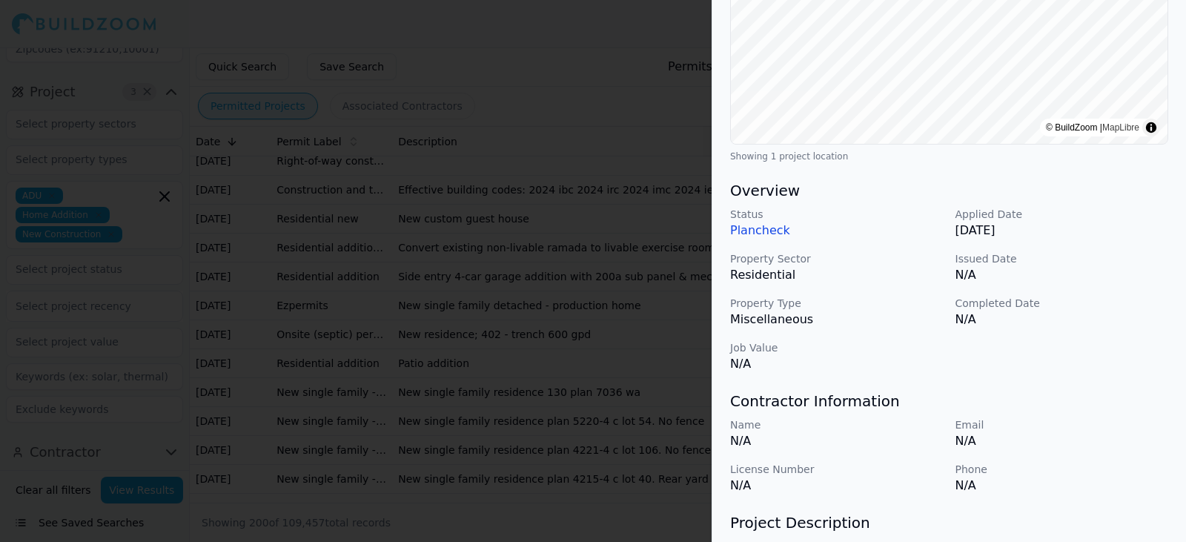
scroll to position [287, 0]
click at [651, 420] on div at bounding box center [593, 271] width 1186 height 542
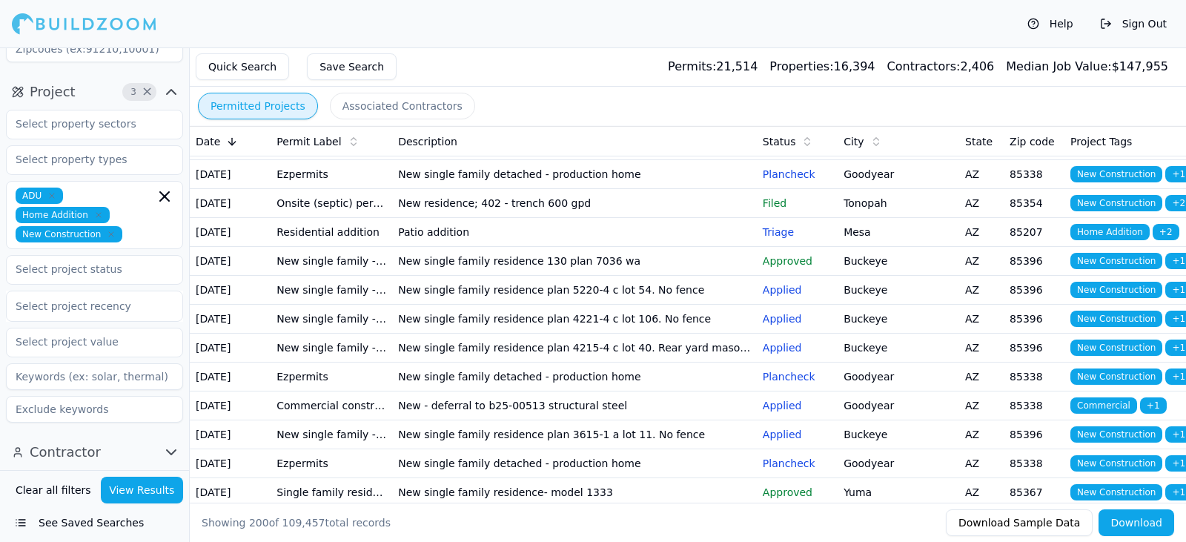
scroll to position [1124, 0]
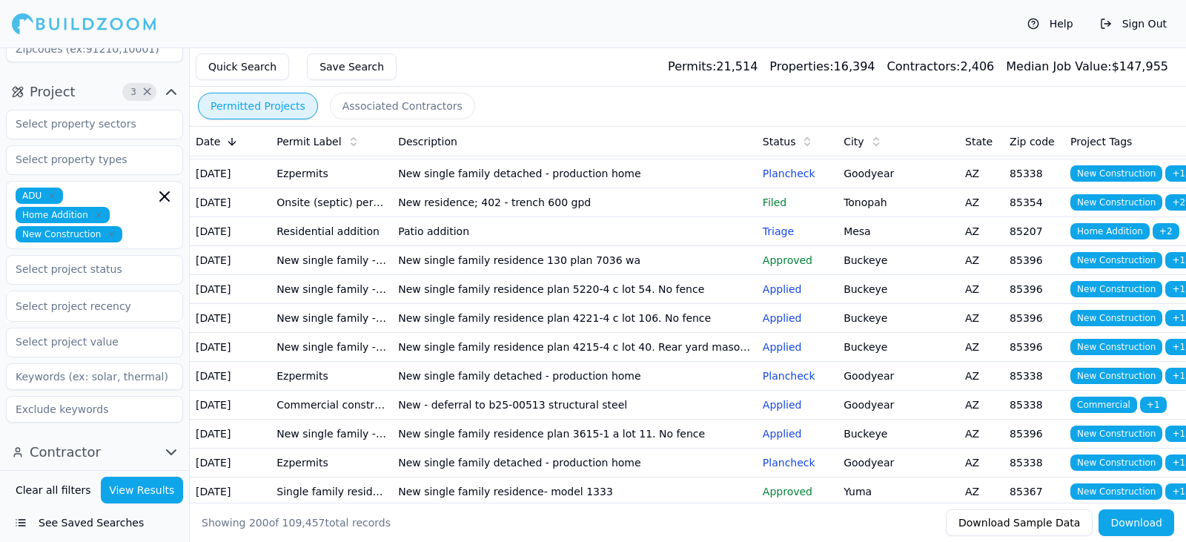
click at [608, 15] on td "[GEOGRAPHIC_DATA] [MEDICAL_DATA] unit 19 elevation b" at bounding box center [574, 0] width 365 height 29
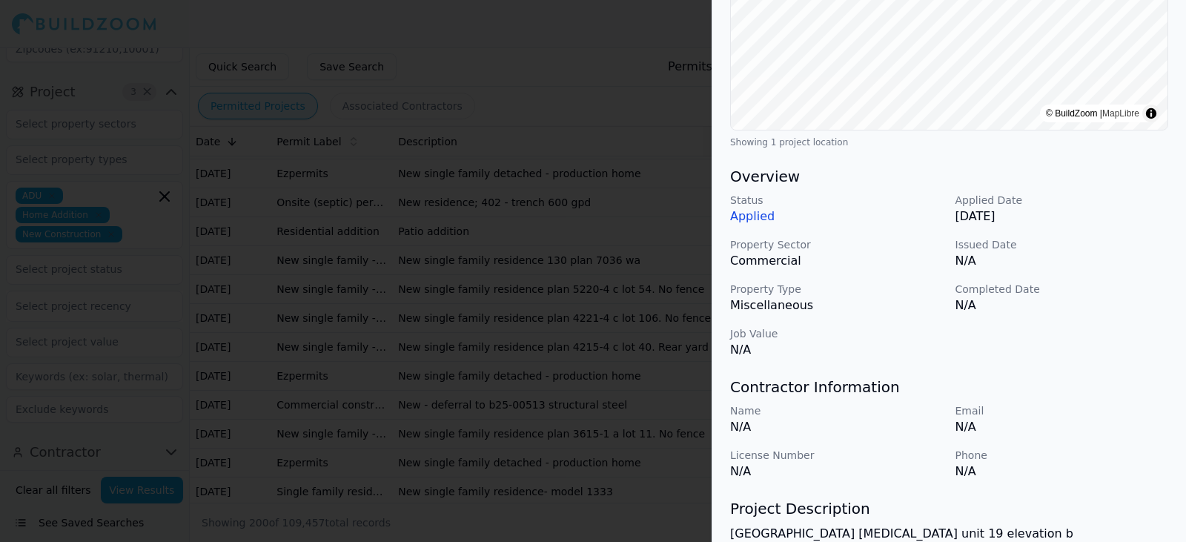
scroll to position [440, 0]
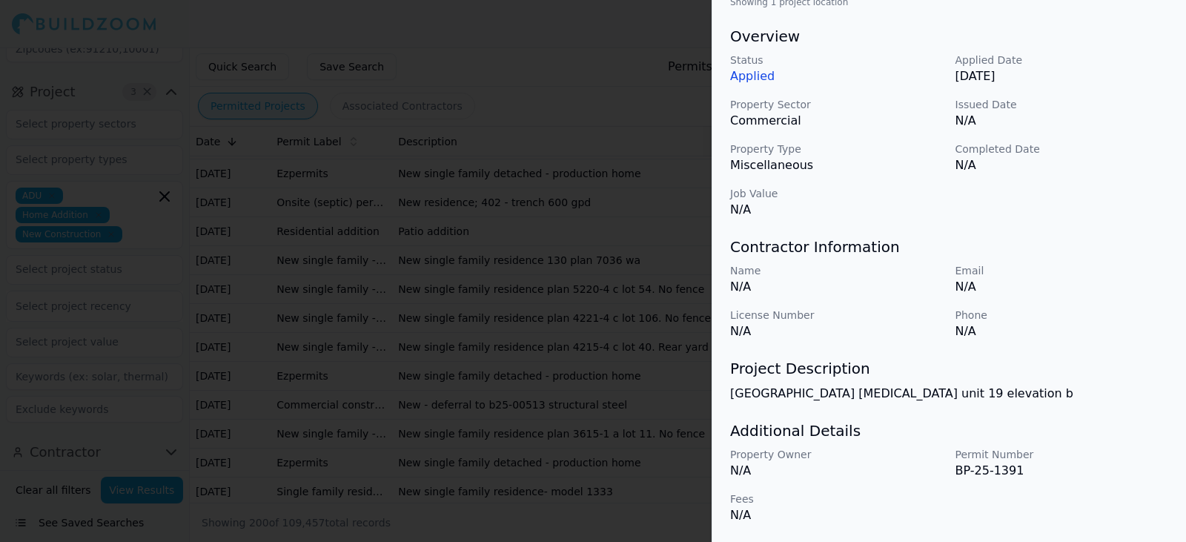
click at [611, 482] on div at bounding box center [593, 271] width 1186 height 542
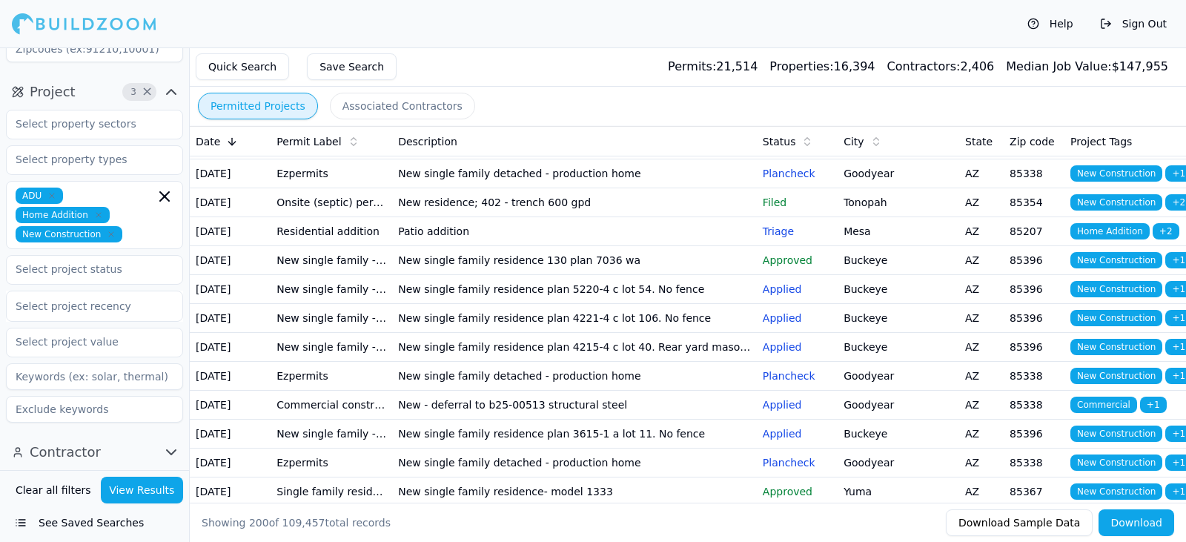
click at [580, 73] on td "Effective building codes: 2024 ibc 2024 irc 2024 imc 2024 iecc 2024 ipc 2024 up…" at bounding box center [574, 58] width 365 height 29
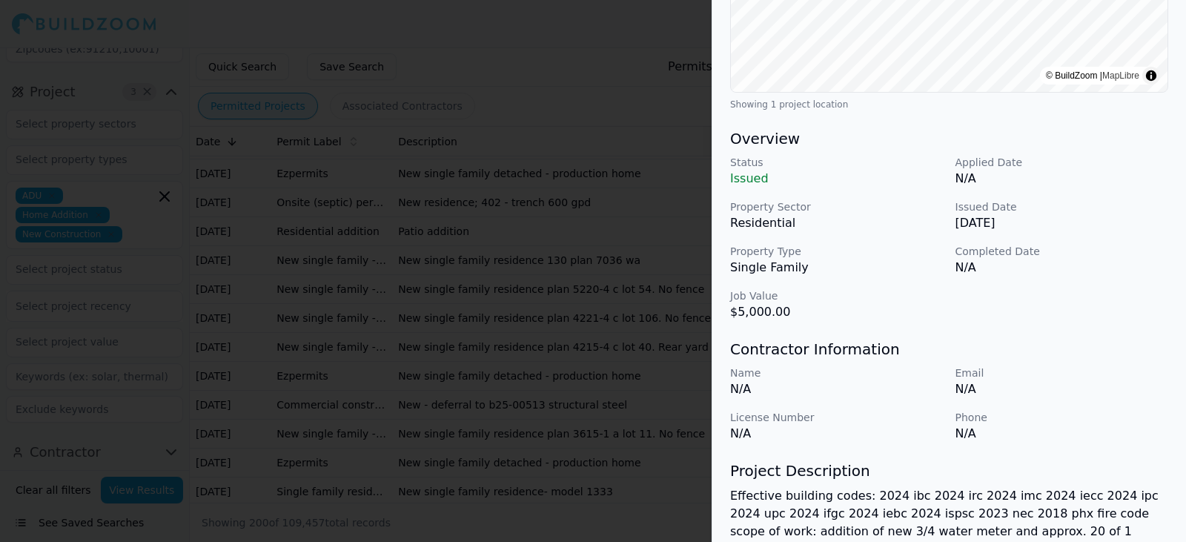
scroll to position [339, 0]
click at [630, 493] on div at bounding box center [593, 271] width 1186 height 542
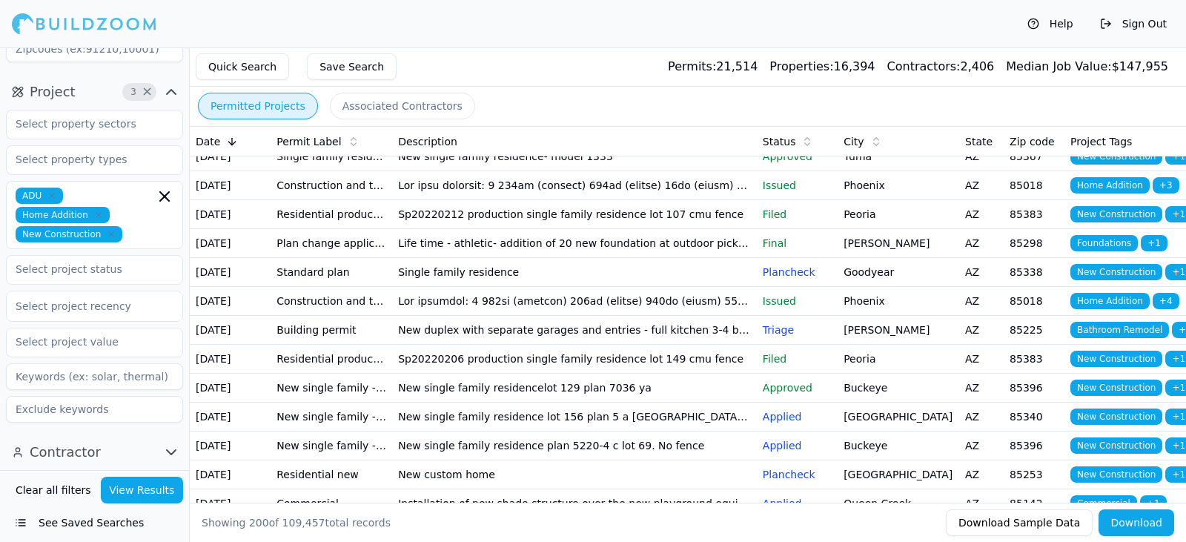
scroll to position [1460, 0]
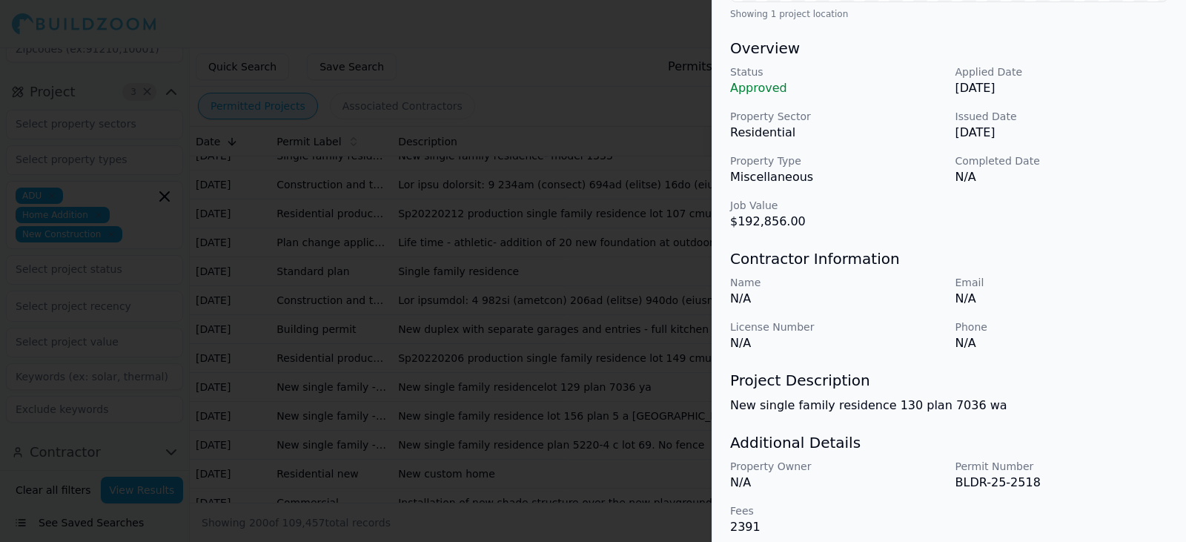
scroll to position [427, 0]
click at [586, 466] on div at bounding box center [593, 271] width 1186 height 542
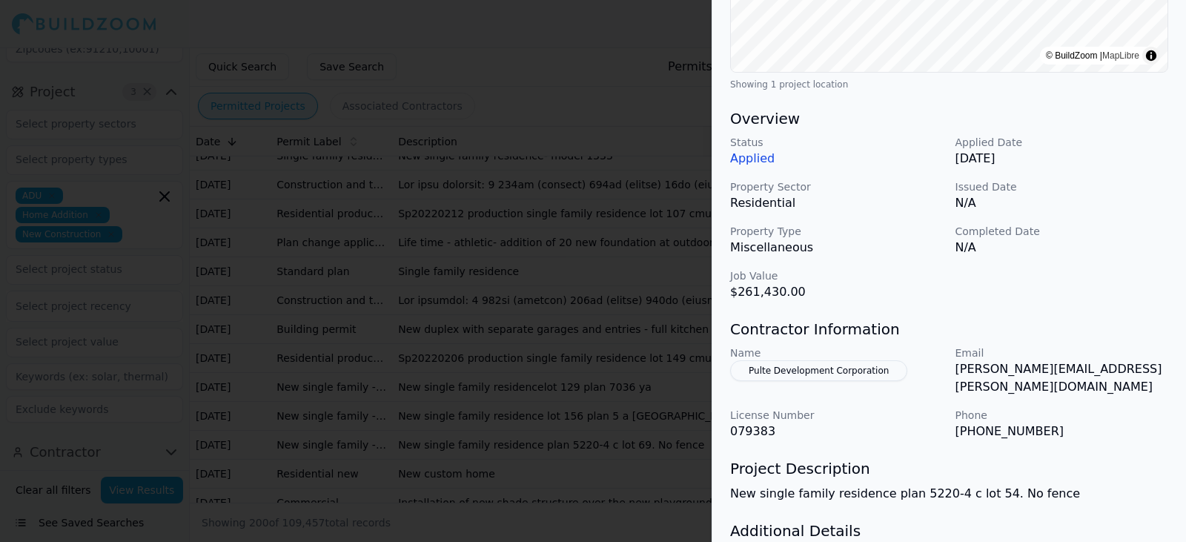
scroll to position [443, 0]
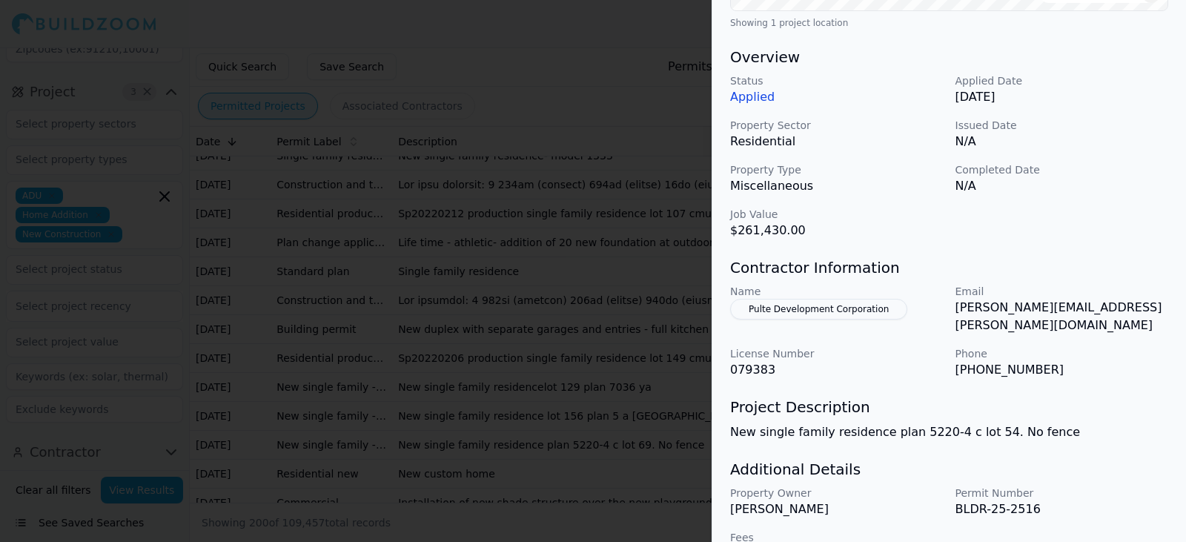
click at [667, 488] on div at bounding box center [593, 271] width 1186 height 542
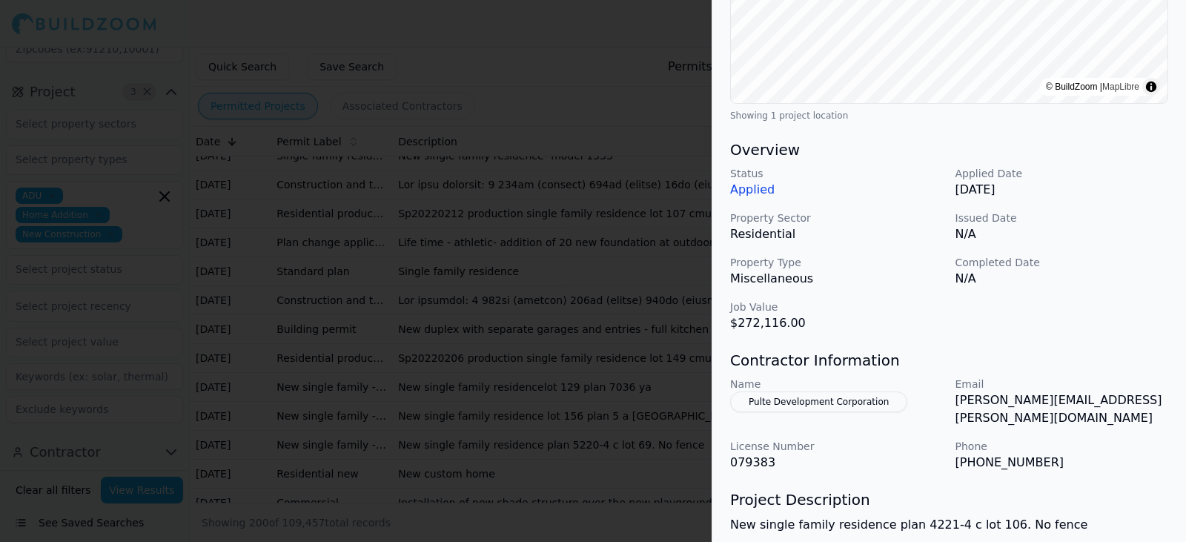
scroll to position [350, 0]
click at [572, 519] on div at bounding box center [593, 271] width 1186 height 542
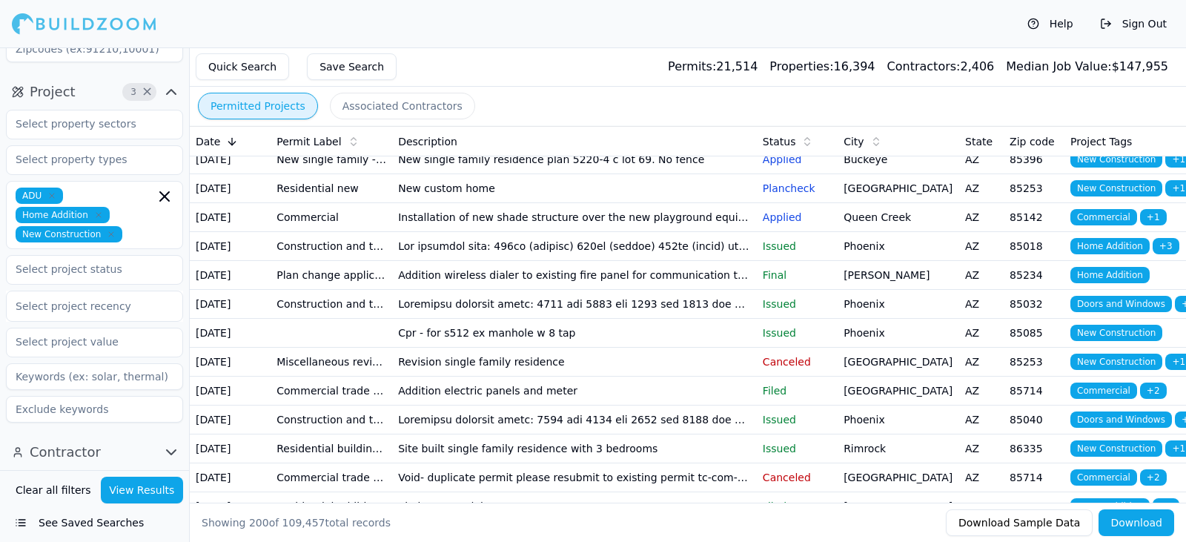
scroll to position [1746, 0]
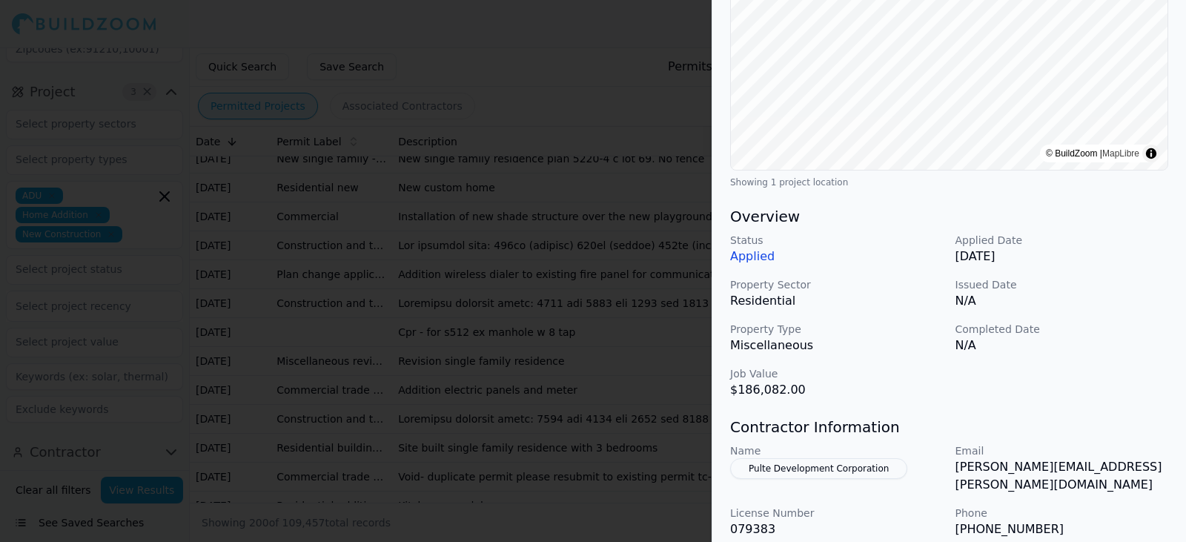
scroll to position [261, 0]
click at [596, 405] on div at bounding box center [593, 271] width 1186 height 542
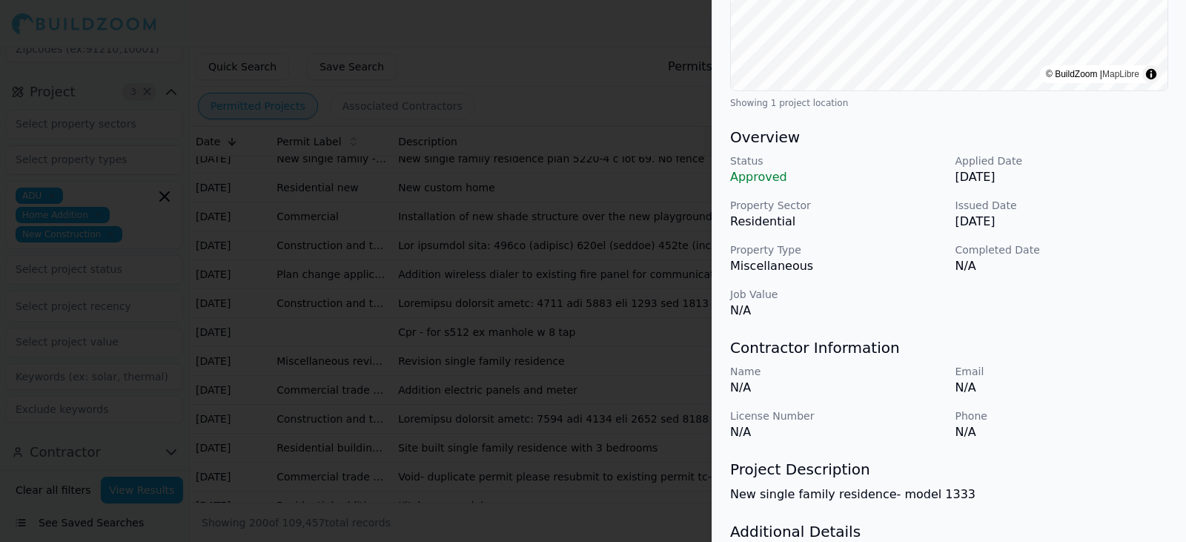
scroll to position [344, 0]
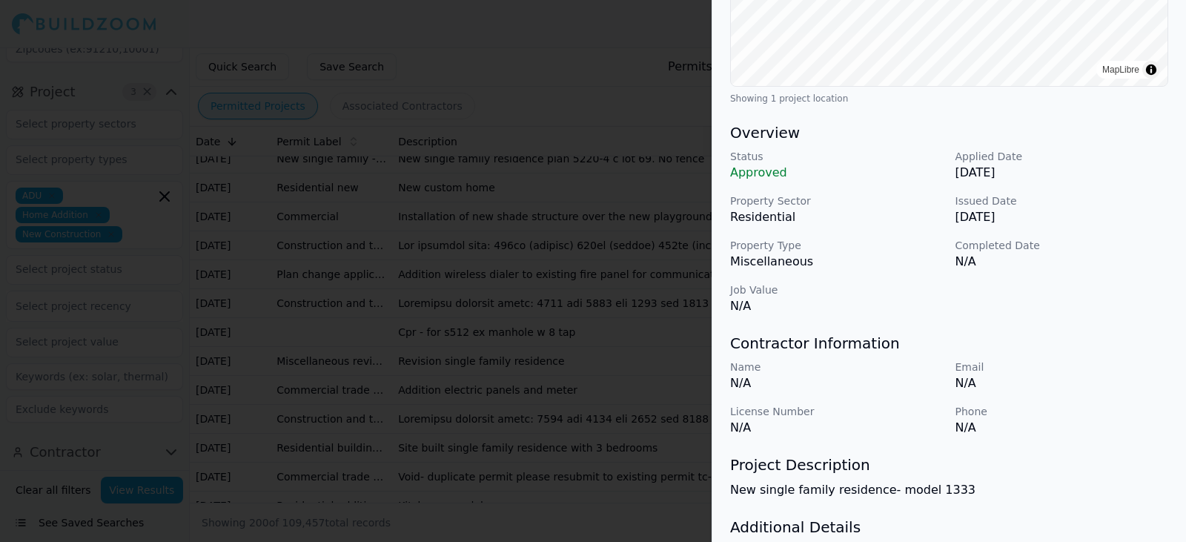
click at [644, 449] on div at bounding box center [593, 271] width 1186 height 542
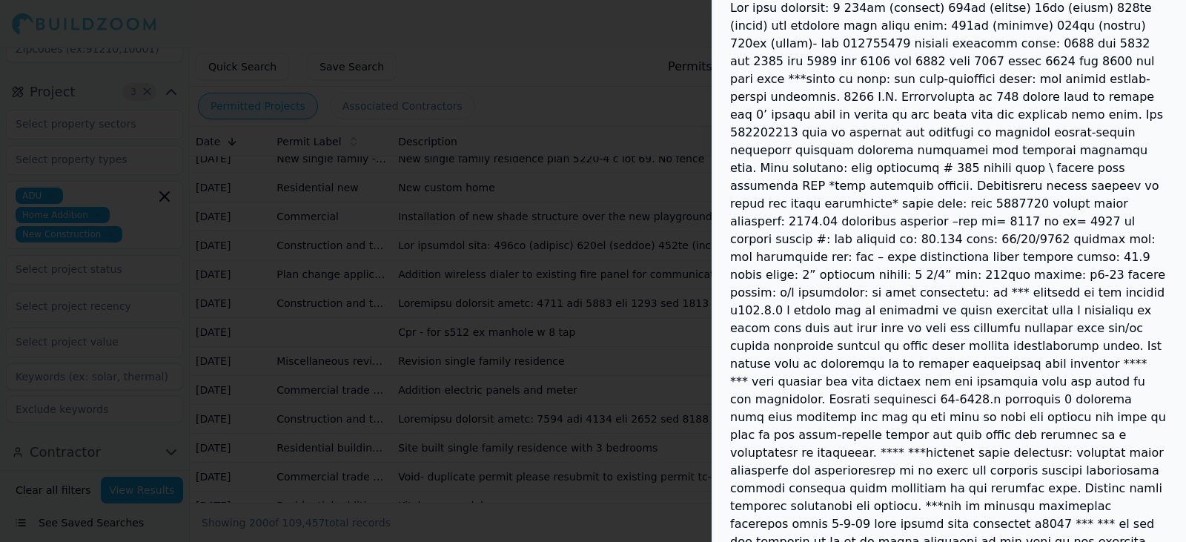
scroll to position [830, 0]
click at [607, 479] on div at bounding box center [593, 271] width 1186 height 542
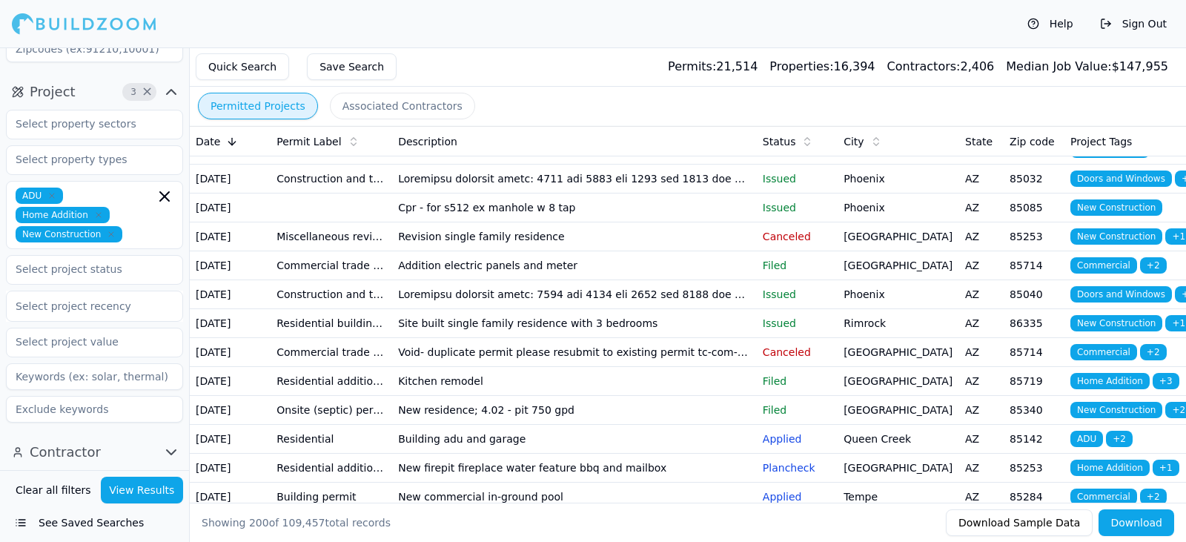
scroll to position [1871, 0]
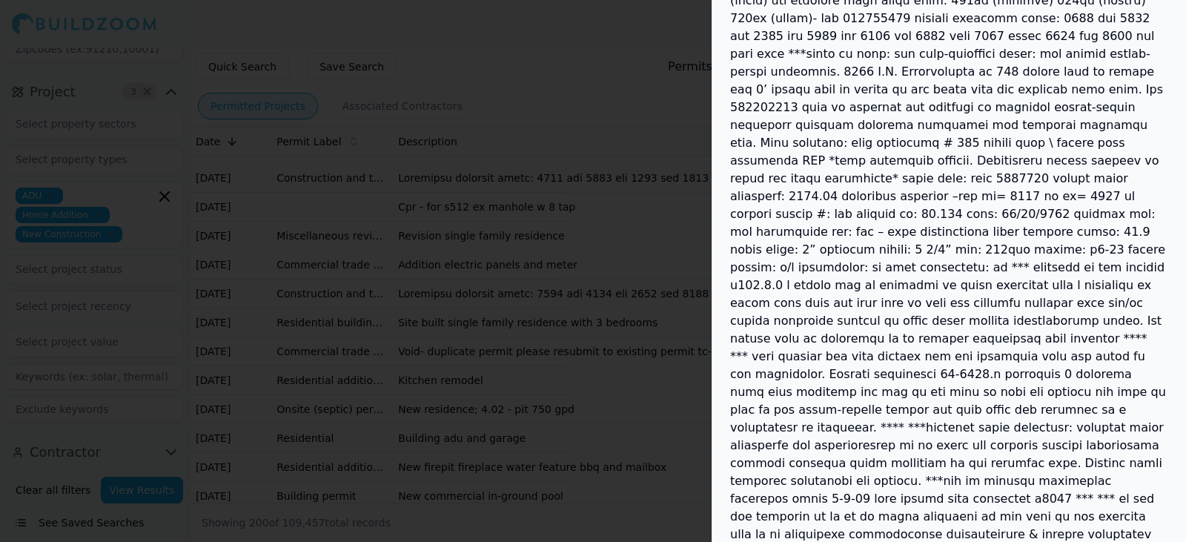
scroll to position [941, 0]
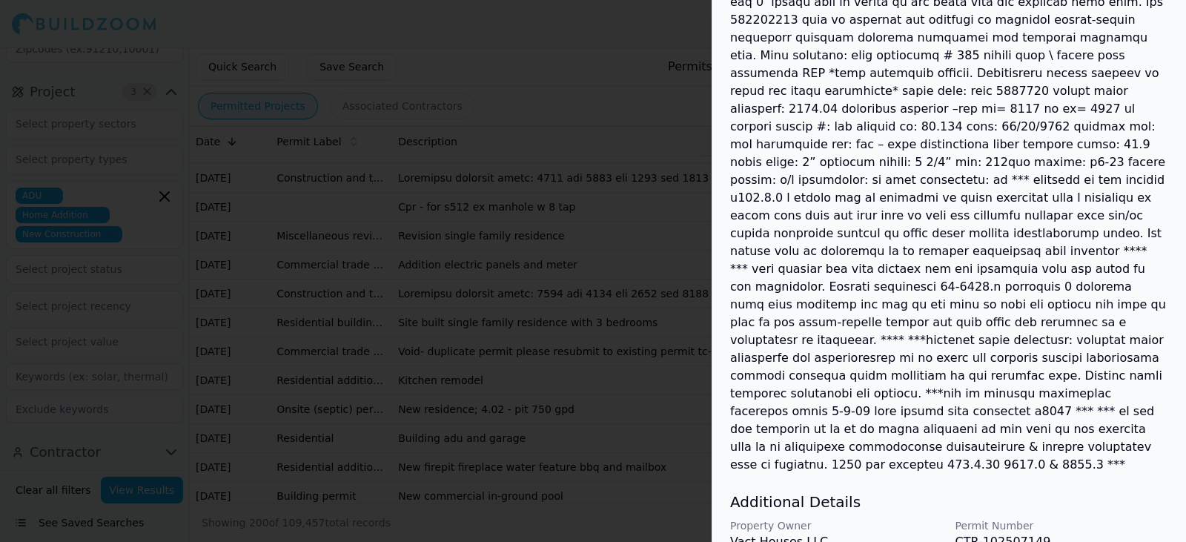
drag, startPoint x: 704, startPoint y: 459, endPoint x: 682, endPoint y: 467, distance: 23.7
click at [682, 467] on div at bounding box center [593, 271] width 1186 height 542
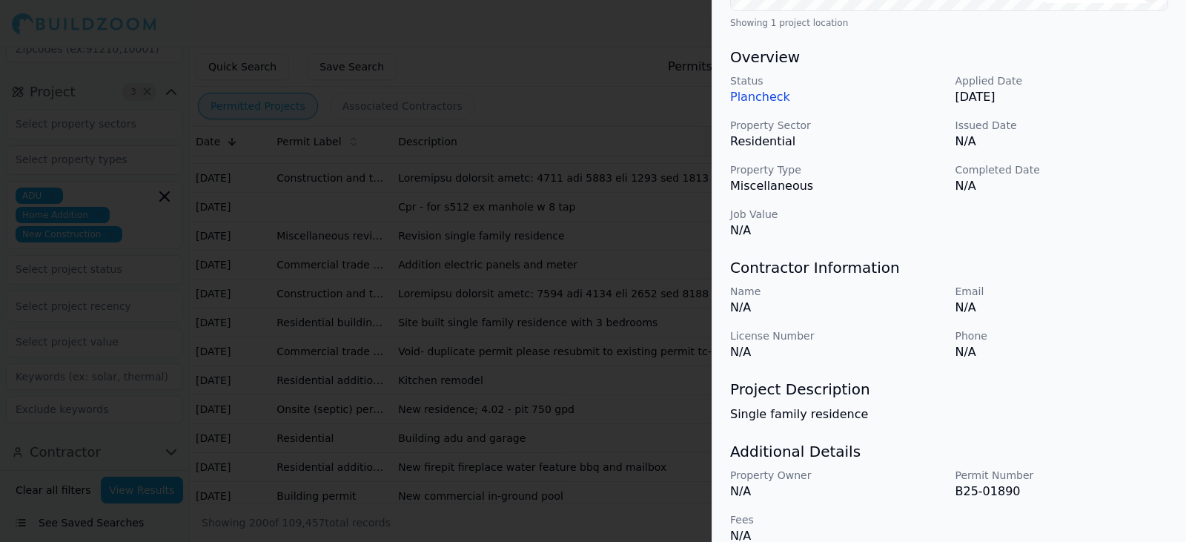
scroll to position [420, 0]
click at [615, 433] on div at bounding box center [593, 271] width 1186 height 542
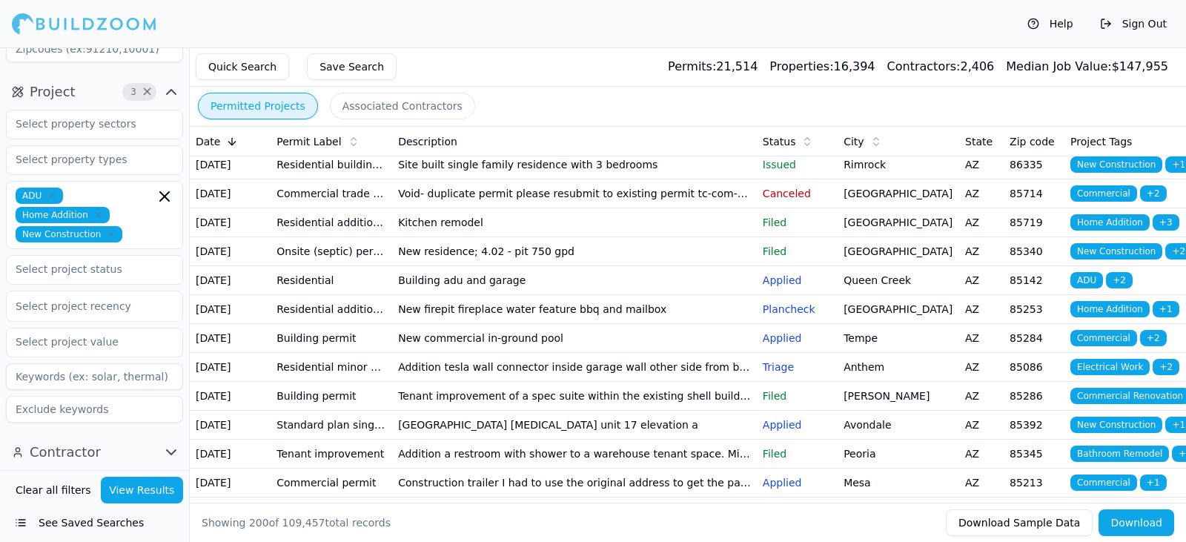
scroll to position [2029, 0]
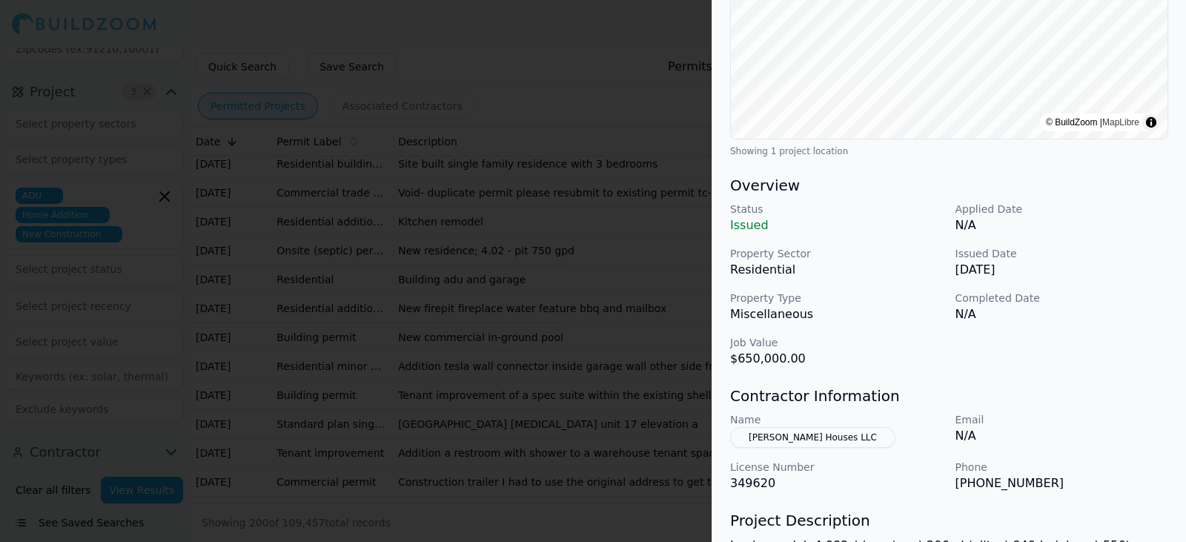
scroll to position [290, 0]
click at [775, 443] on button "[PERSON_NAME] Houses LLC" at bounding box center [812, 438] width 165 height 21
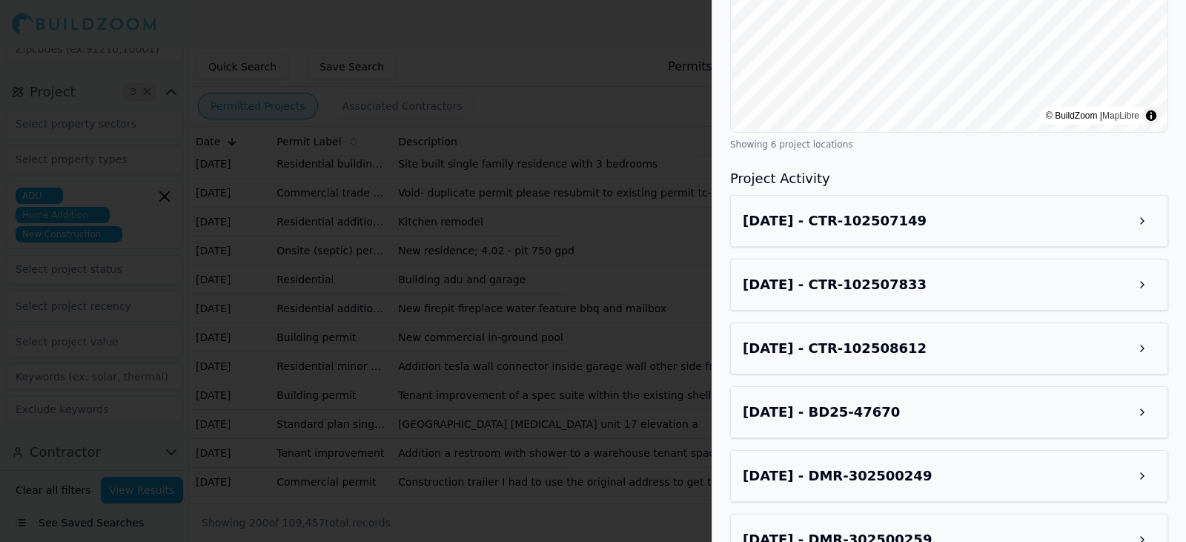
scroll to position [788, 0]
click at [824, 353] on h3 "[DATE] - CTR-102508612" at bounding box center [834, 349] width 184 height 21
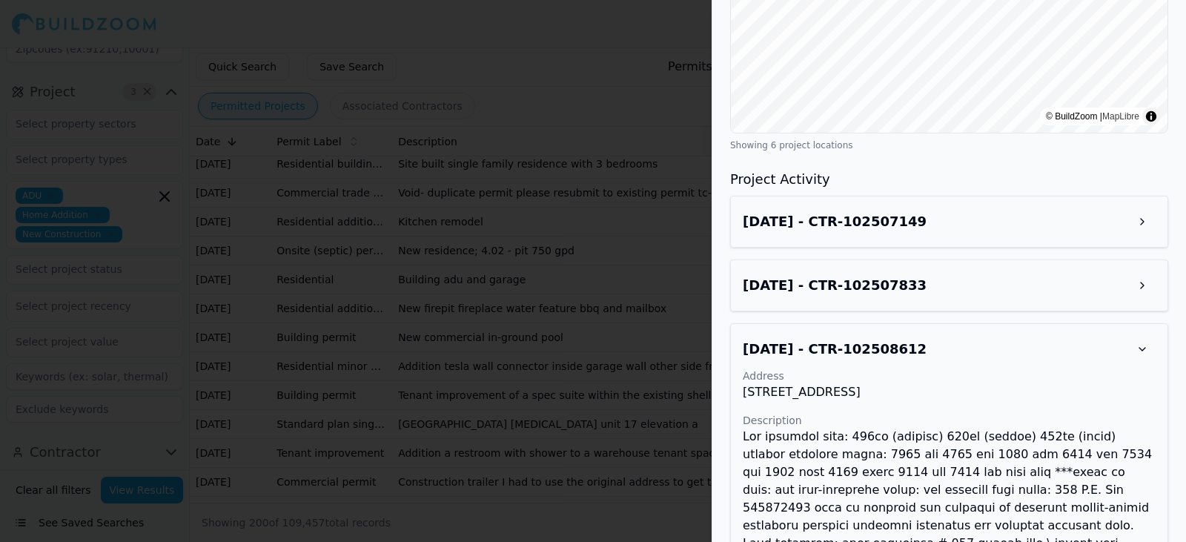
click at [838, 284] on h3 "[DATE] - CTR-102507833" at bounding box center [834, 285] width 184 height 21
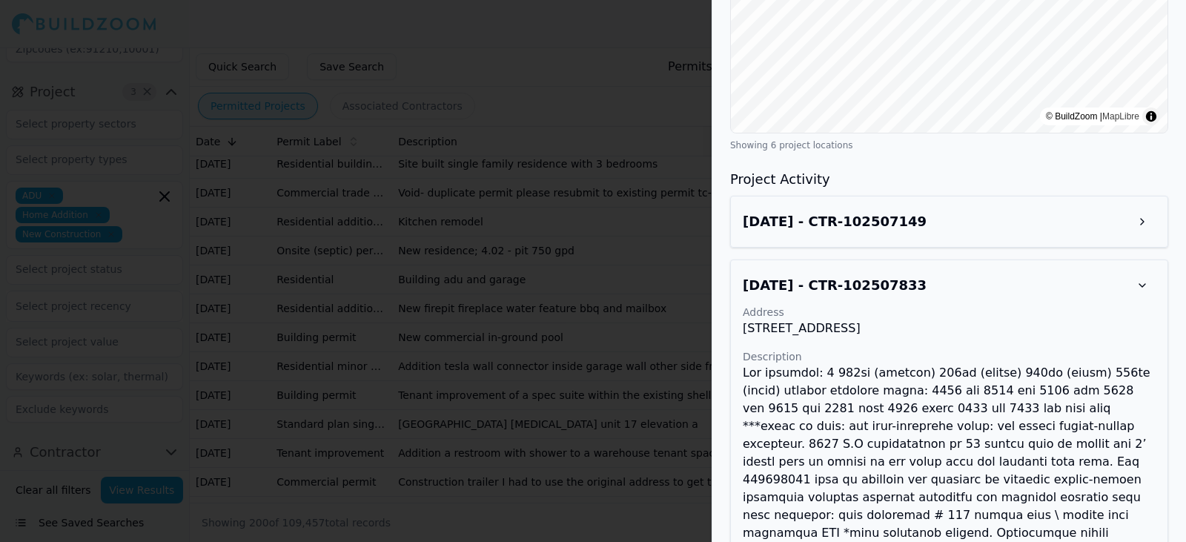
click at [838, 227] on h3 "[DATE] - CTR-102507149" at bounding box center [834, 221] width 184 height 21
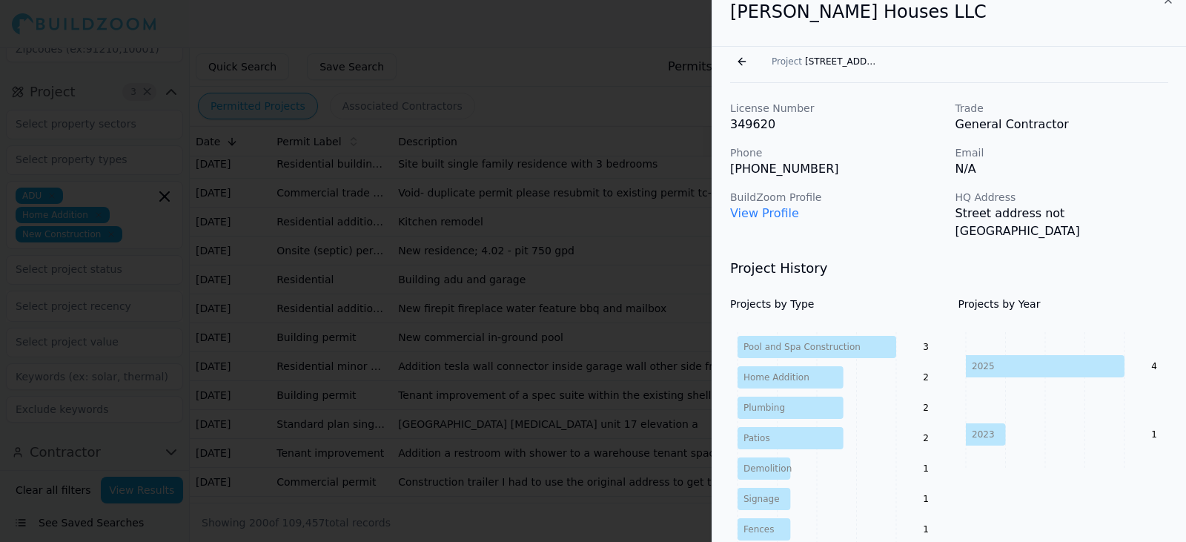
scroll to position [0, 0]
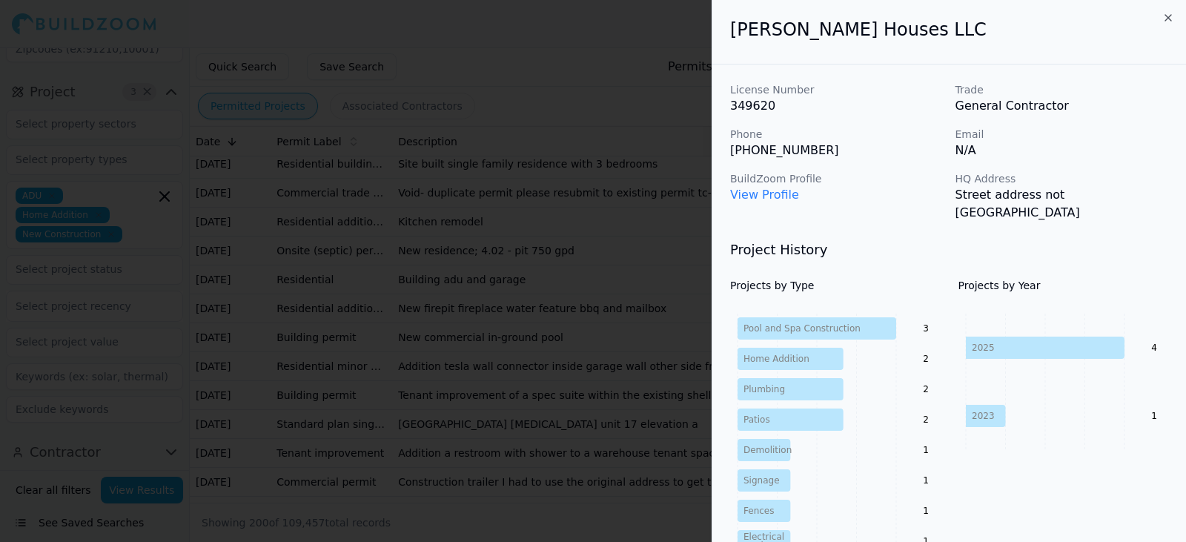
click at [572, 116] on div at bounding box center [593, 271] width 1186 height 542
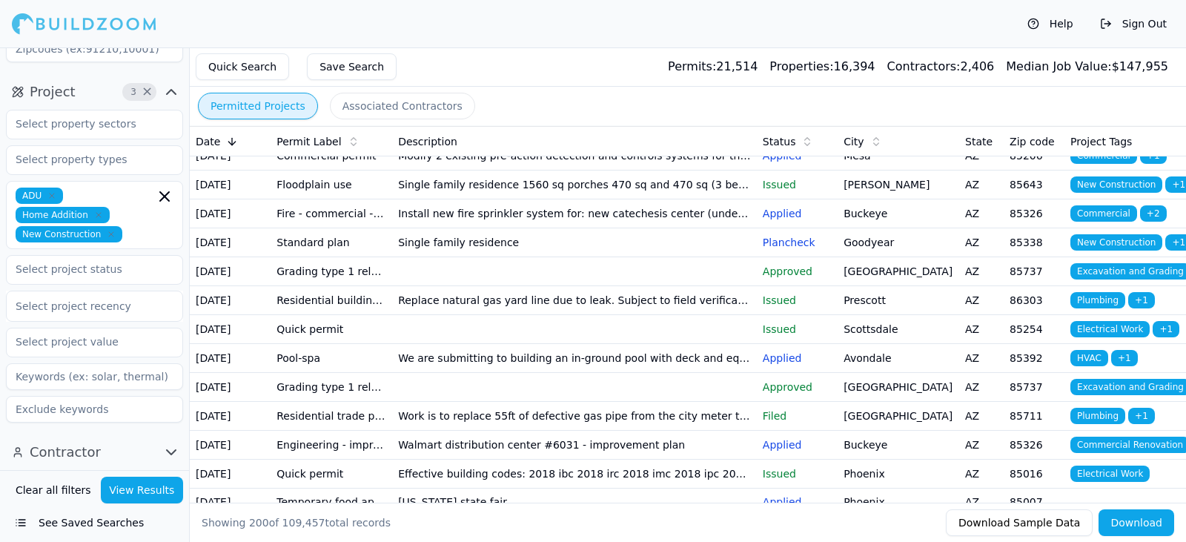
scroll to position [2419, 0]
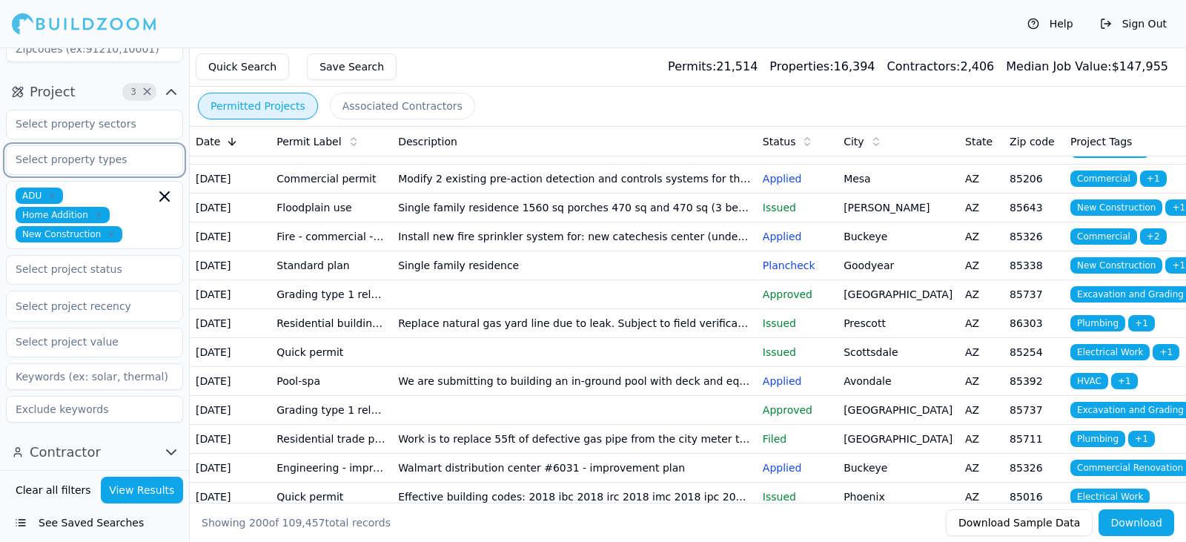
click at [93, 160] on input "text" at bounding box center [85, 159] width 157 height 27
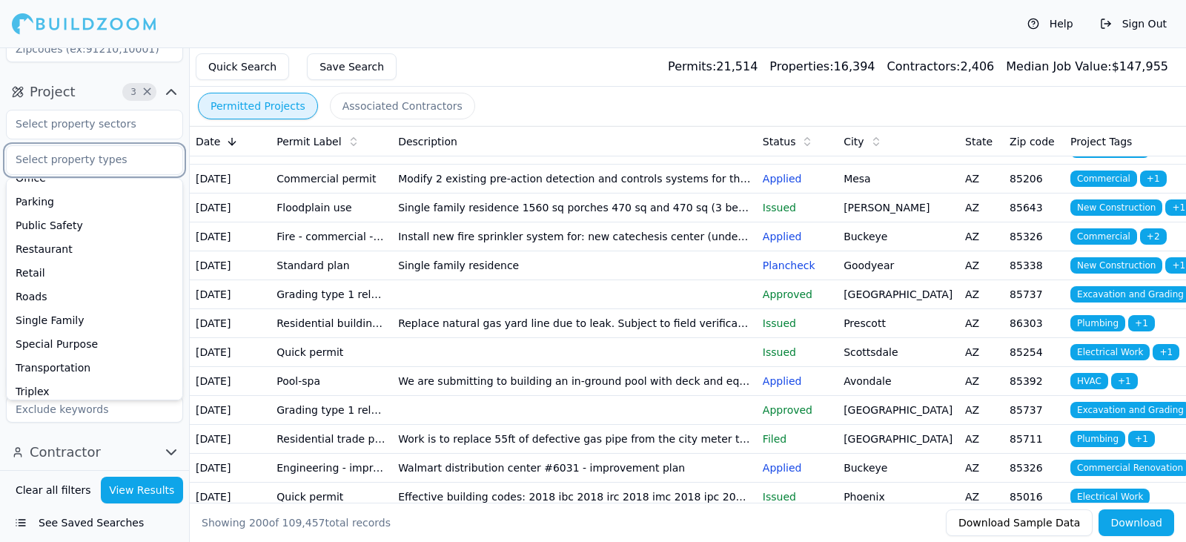
scroll to position [402, 0]
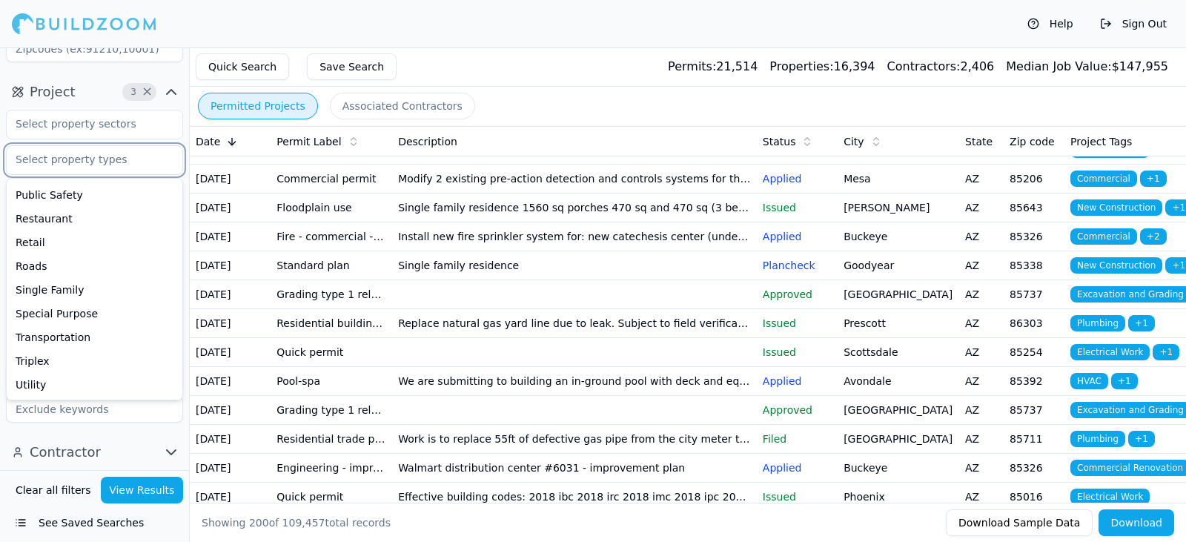
click at [92, 289] on div "Single Family" at bounding box center [95, 290] width 170 height 24
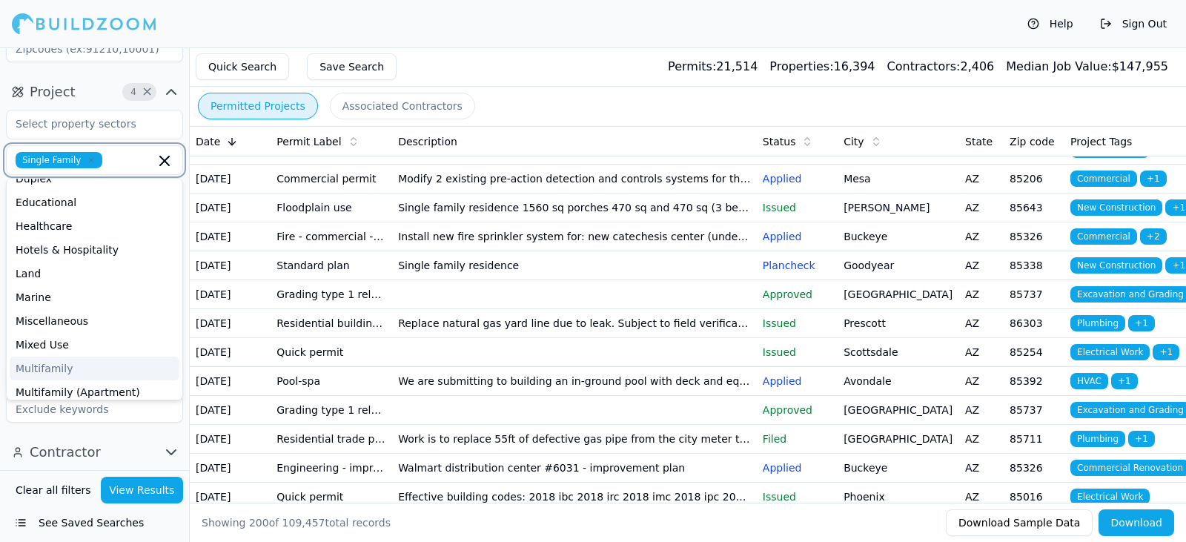
scroll to position [110, 0]
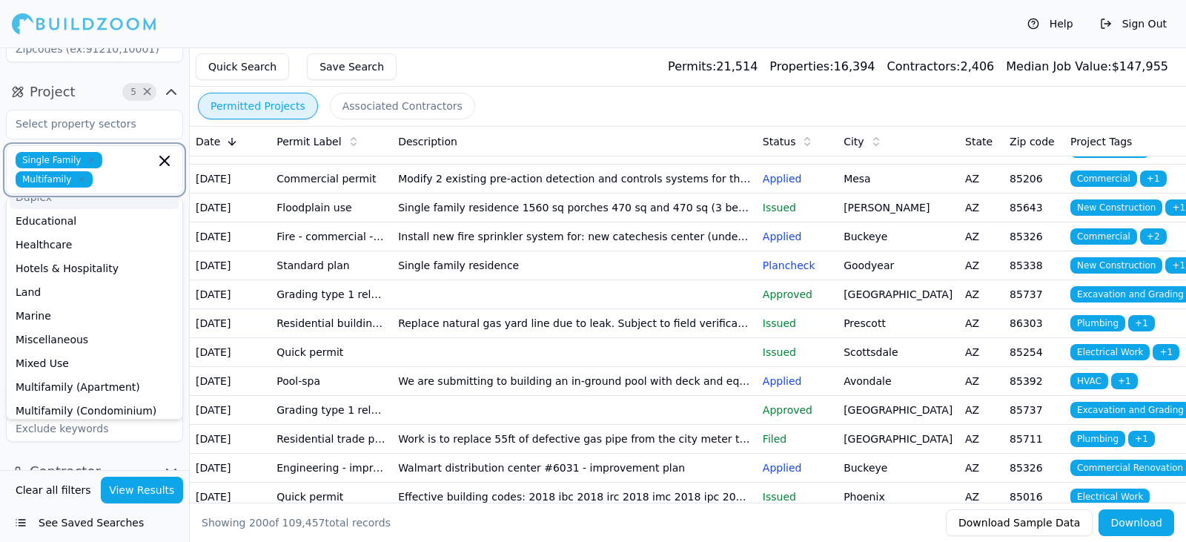
click at [82, 181] on icon "button" at bounding box center [81, 179] width 9 height 9
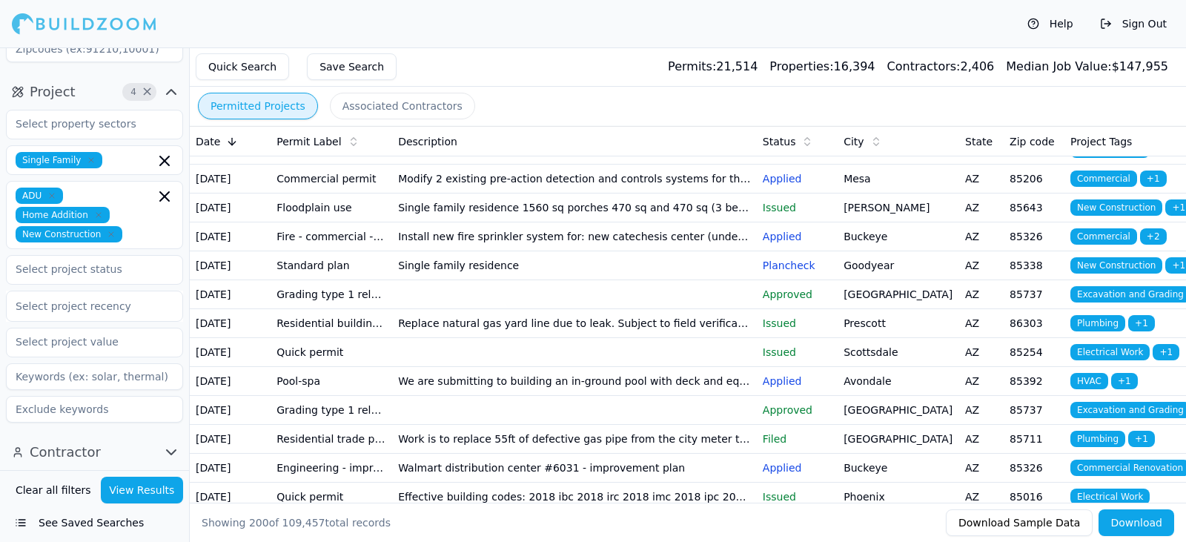
click at [164, 491] on button "View Results" at bounding box center [142, 489] width 83 height 27
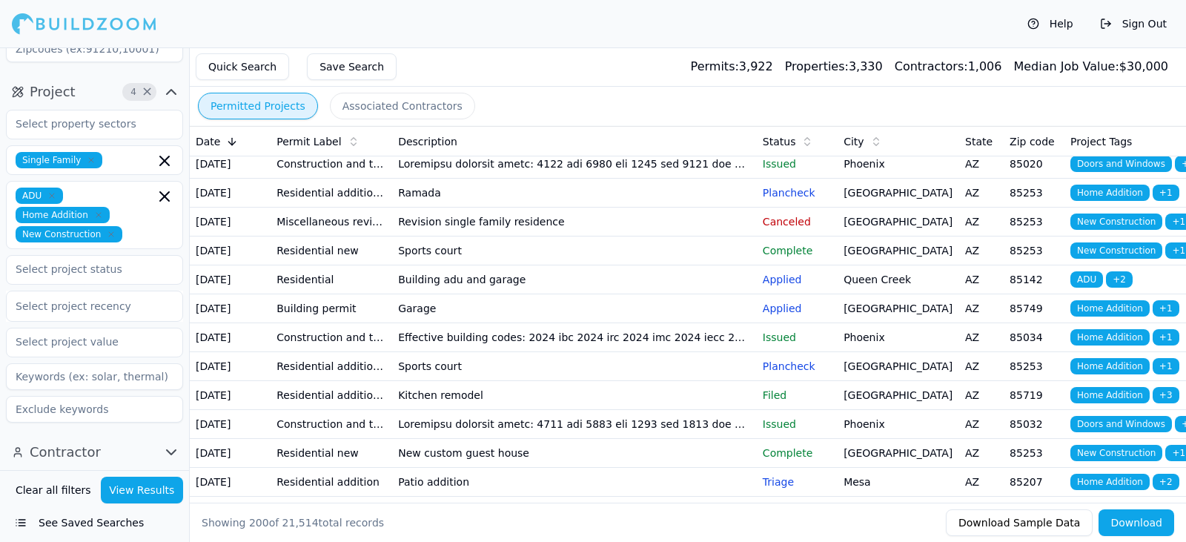
scroll to position [94, 0]
